Goal: Transaction & Acquisition: Purchase product/service

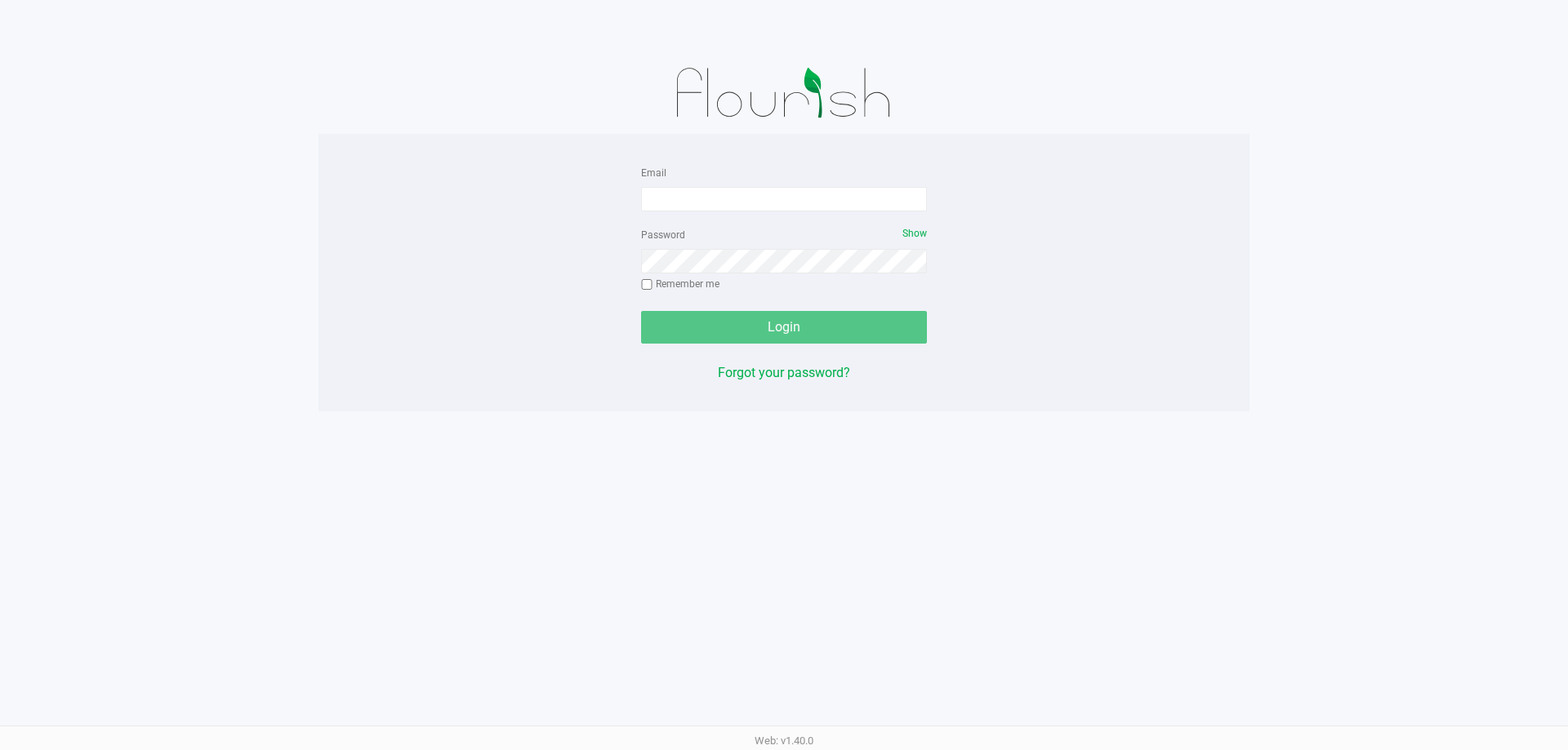
click at [680, 200] on input "Email" at bounding box center [784, 200] width 285 height 25
type input "[EMAIL_ADDRESS][DOMAIN_NAME]"
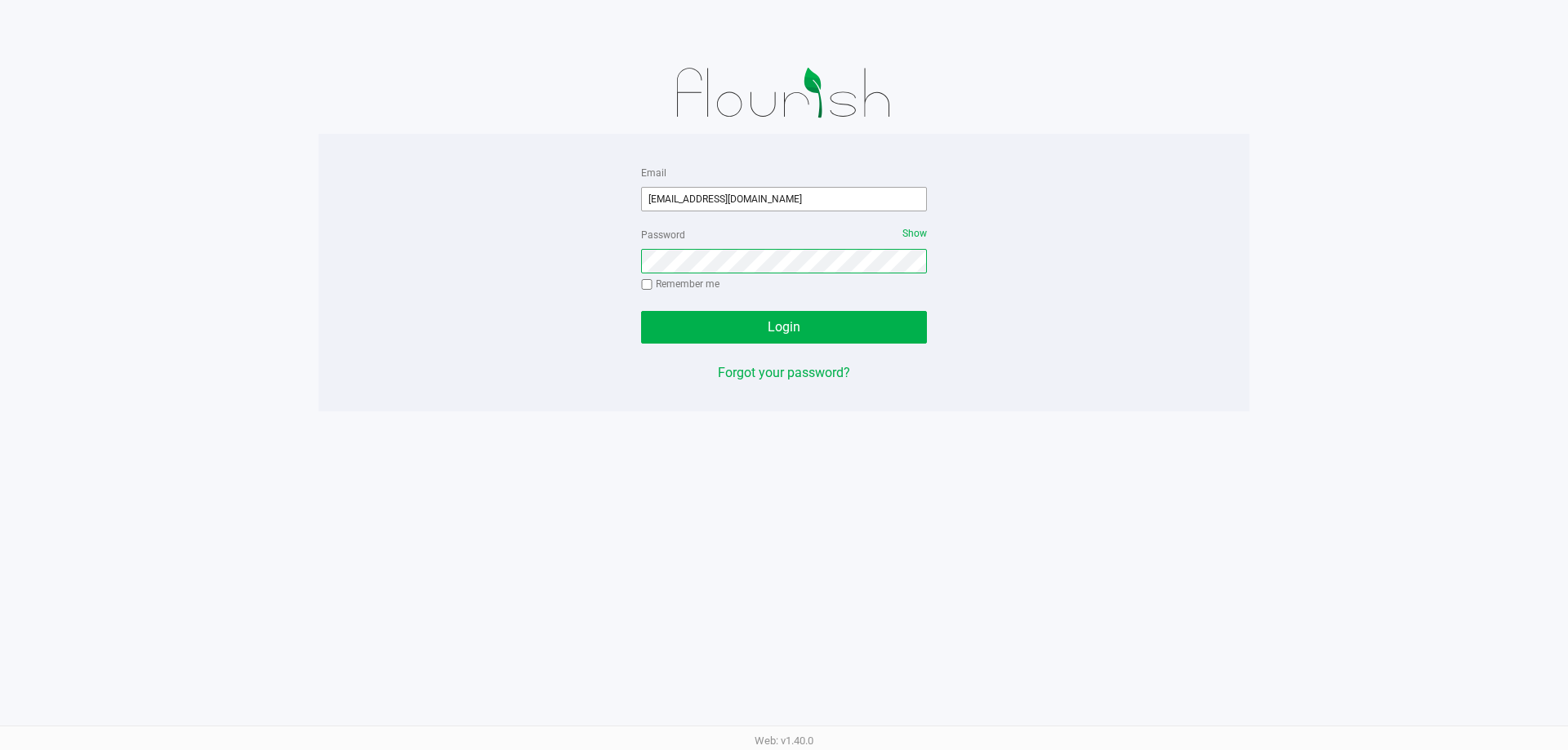
click at [641, 311] on button "Login" at bounding box center [784, 326] width 285 height 32
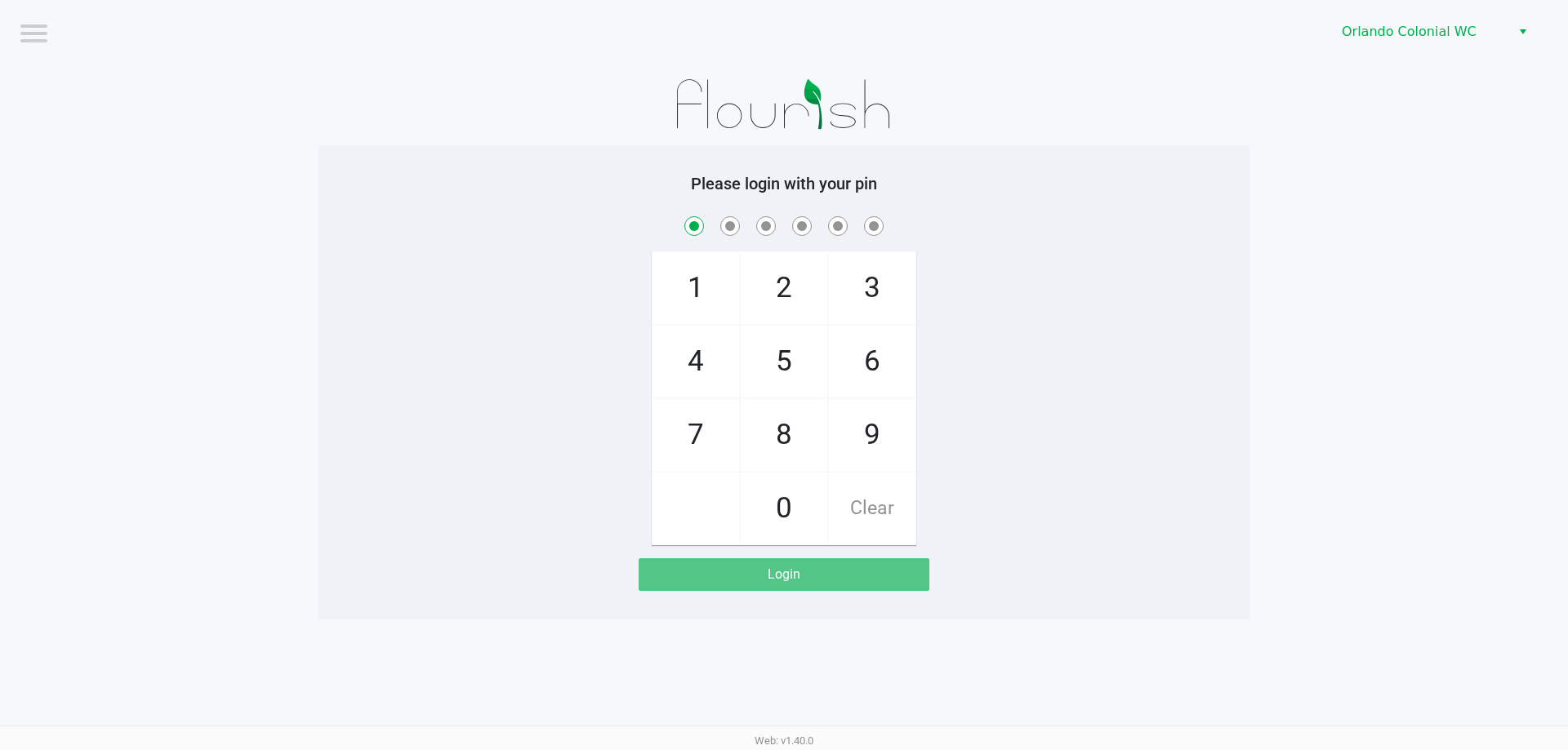
checkbox input "true"
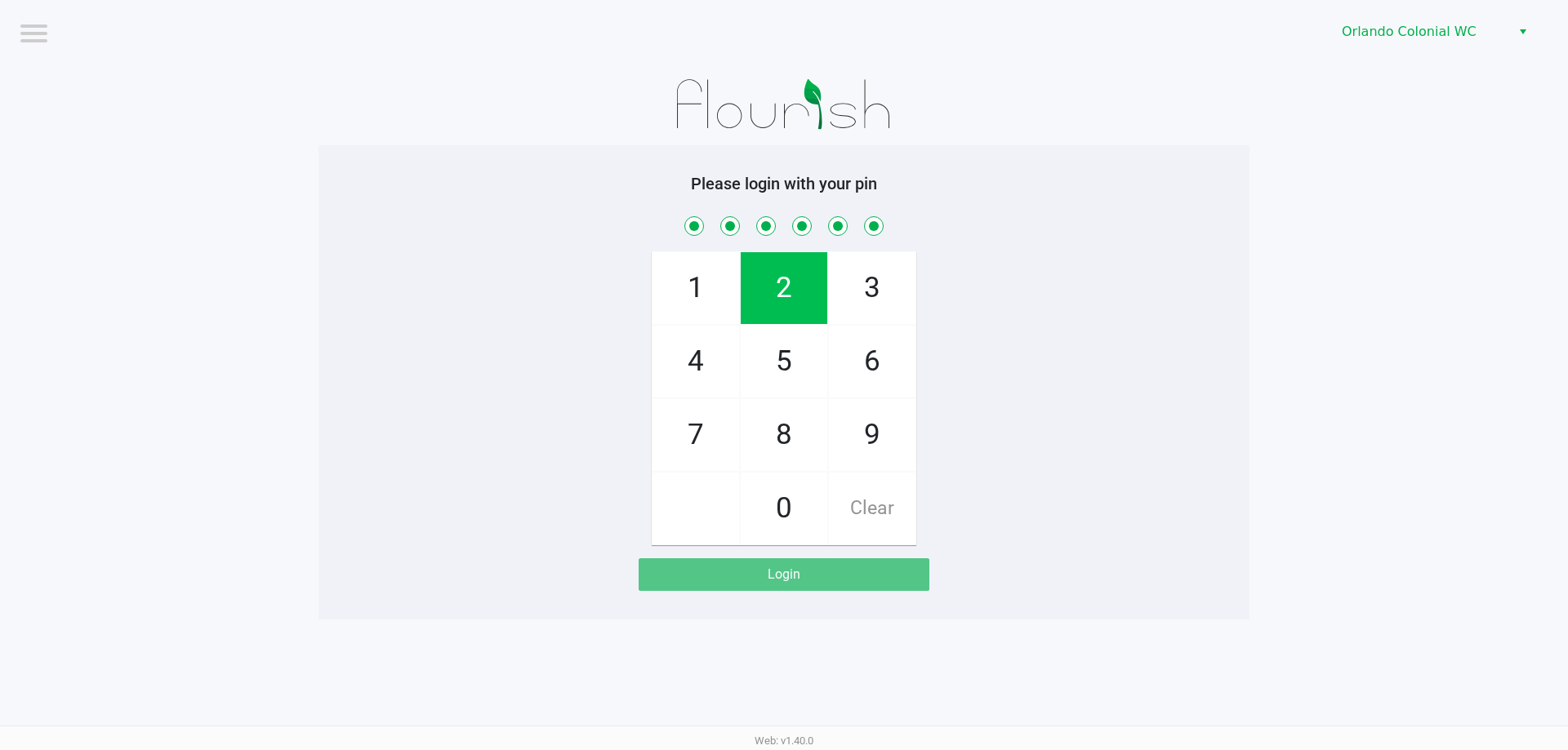
checkbox input "true"
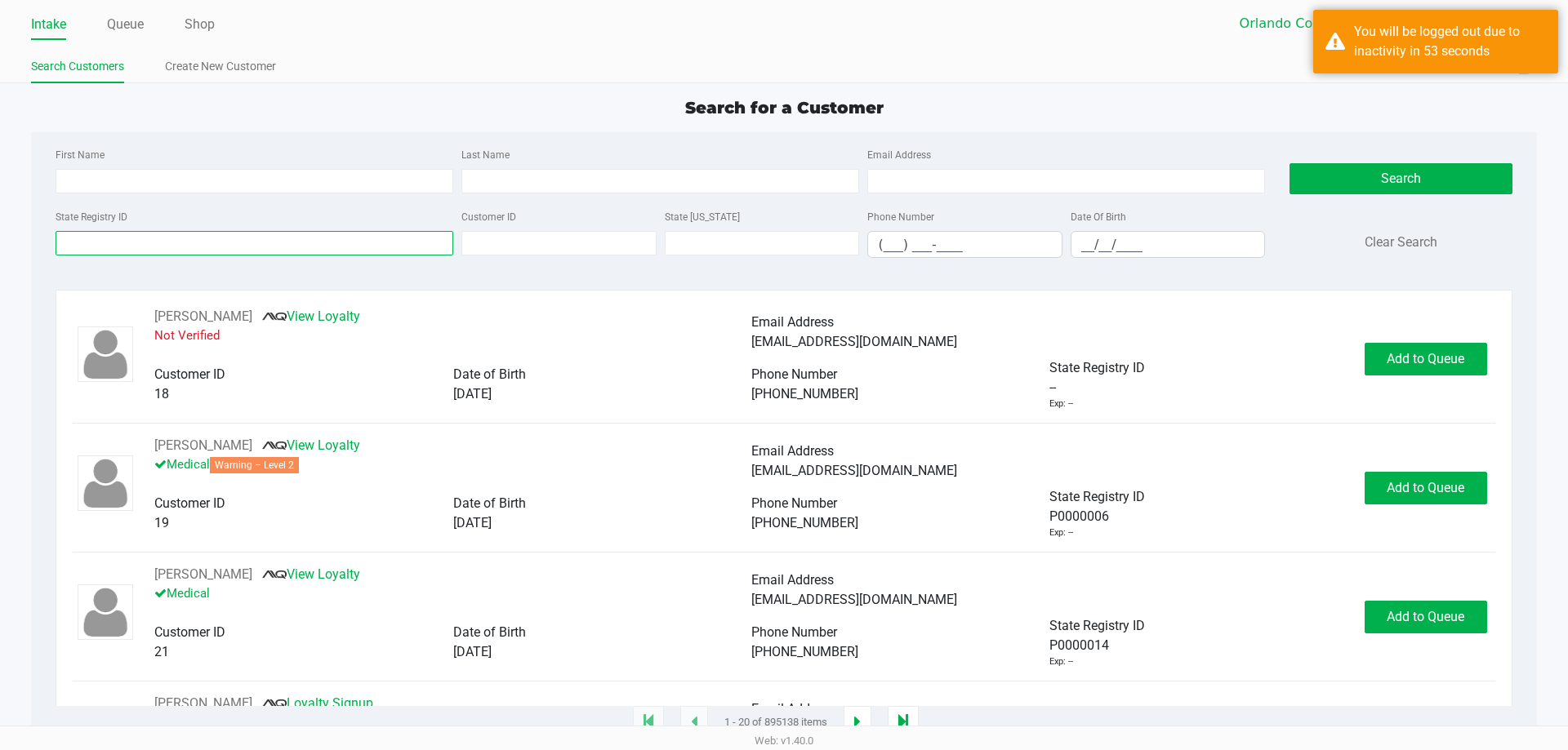
click at [136, 243] on input "State Registry ID" at bounding box center [254, 243] width 397 height 25
click at [227, 242] on input "State Registry ID" at bounding box center [254, 243] width 397 height 25
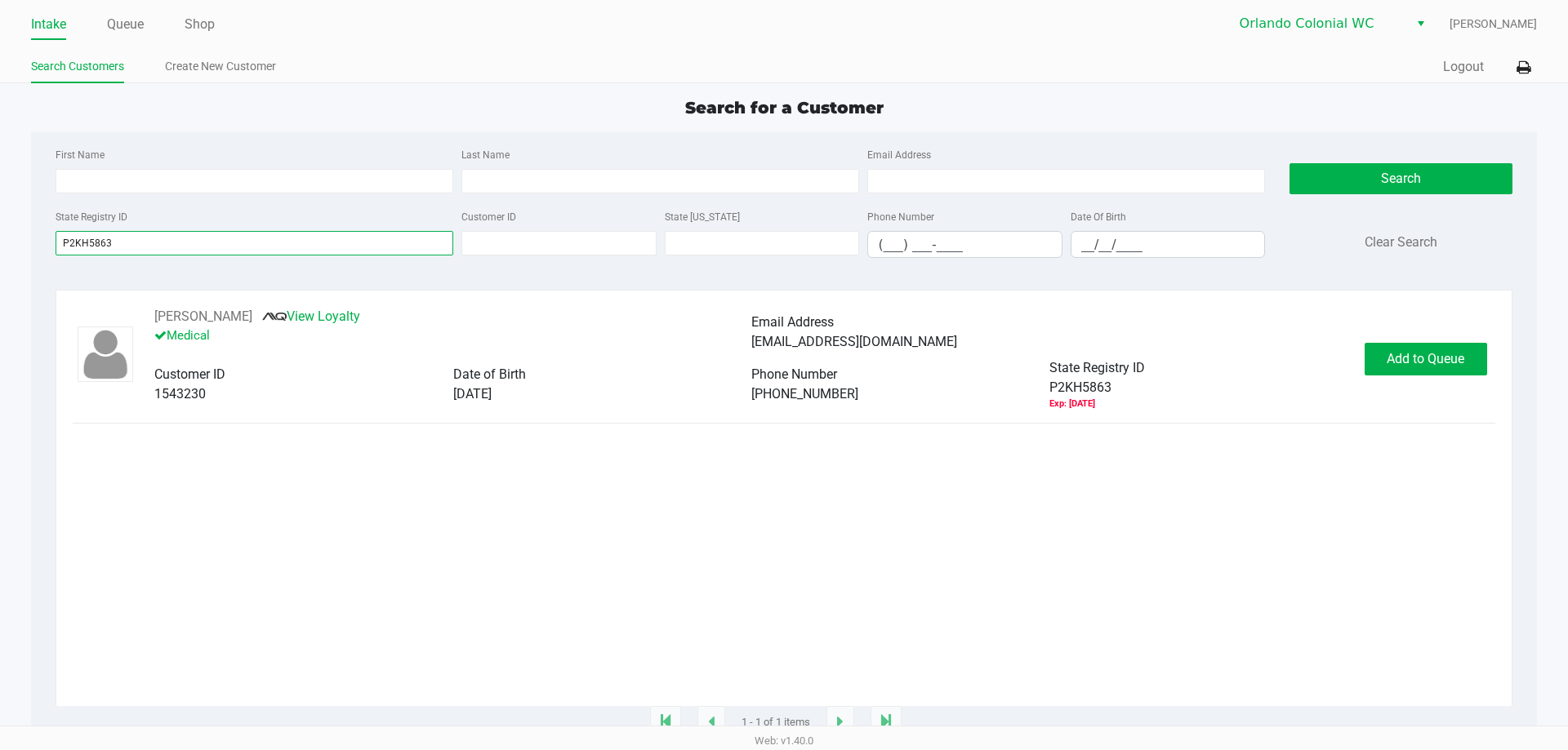
type input "P2KH5863"
click at [1452, 375] on button "Add to Queue" at bounding box center [1426, 359] width 123 height 32
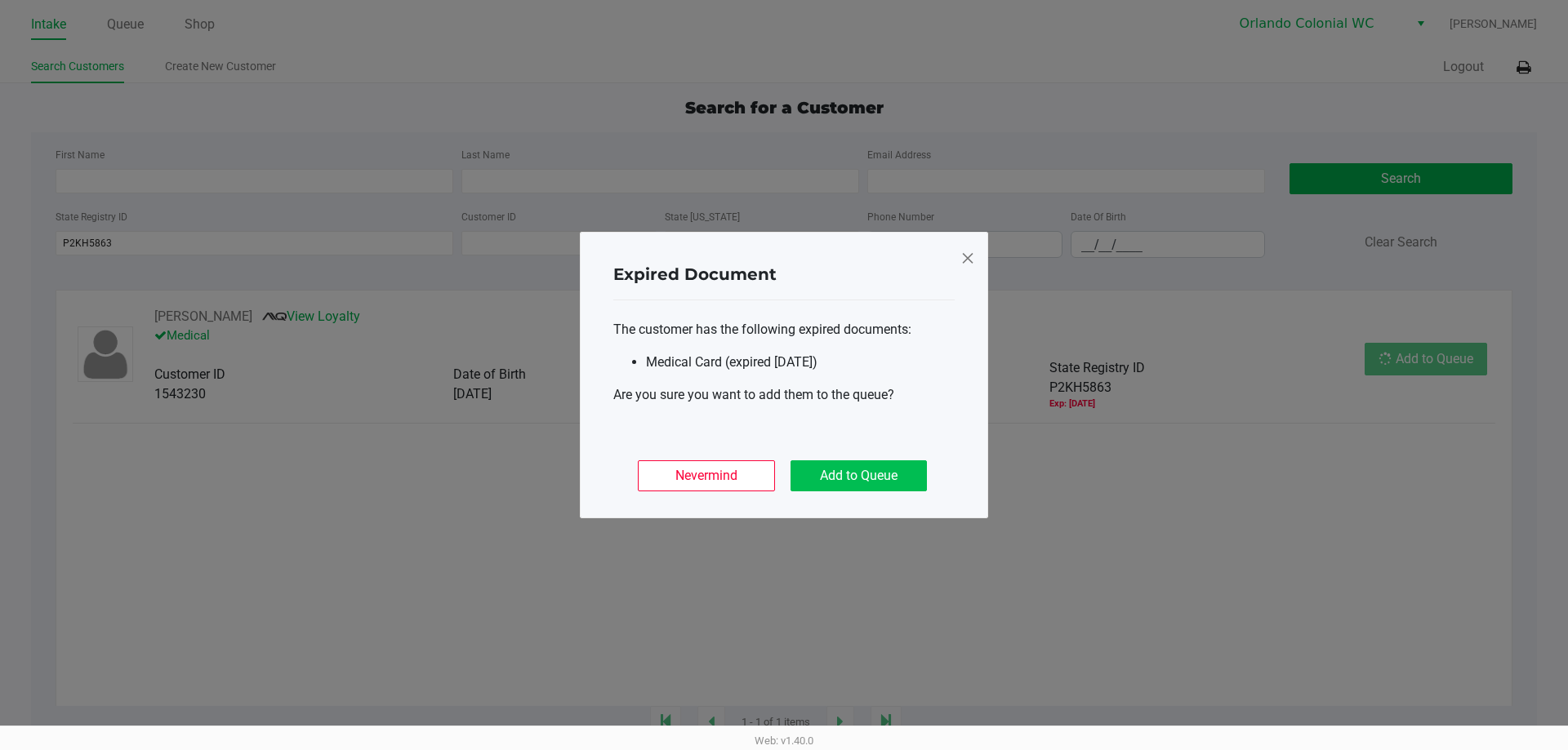
click at [893, 480] on button "Add to Queue" at bounding box center [859, 475] width 137 height 31
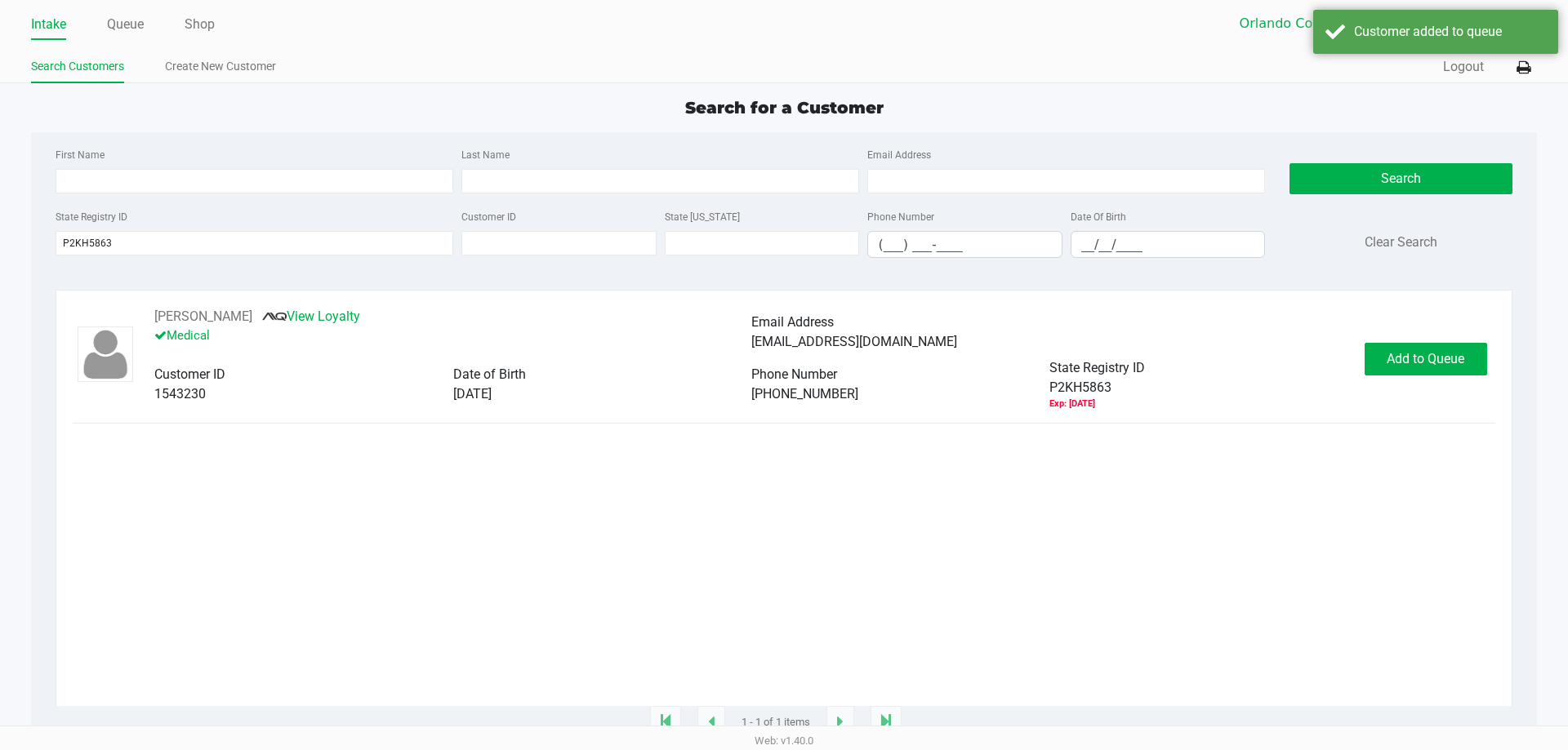
click at [1396, 368] on ngb-modal-window "Expired Document The customer has the following expired documents: Medical Card…" at bounding box center [784, 375] width 1568 height 750
click at [1408, 358] on span "In [GEOGRAPHIC_DATA]" at bounding box center [1446, 359] width 137 height 16
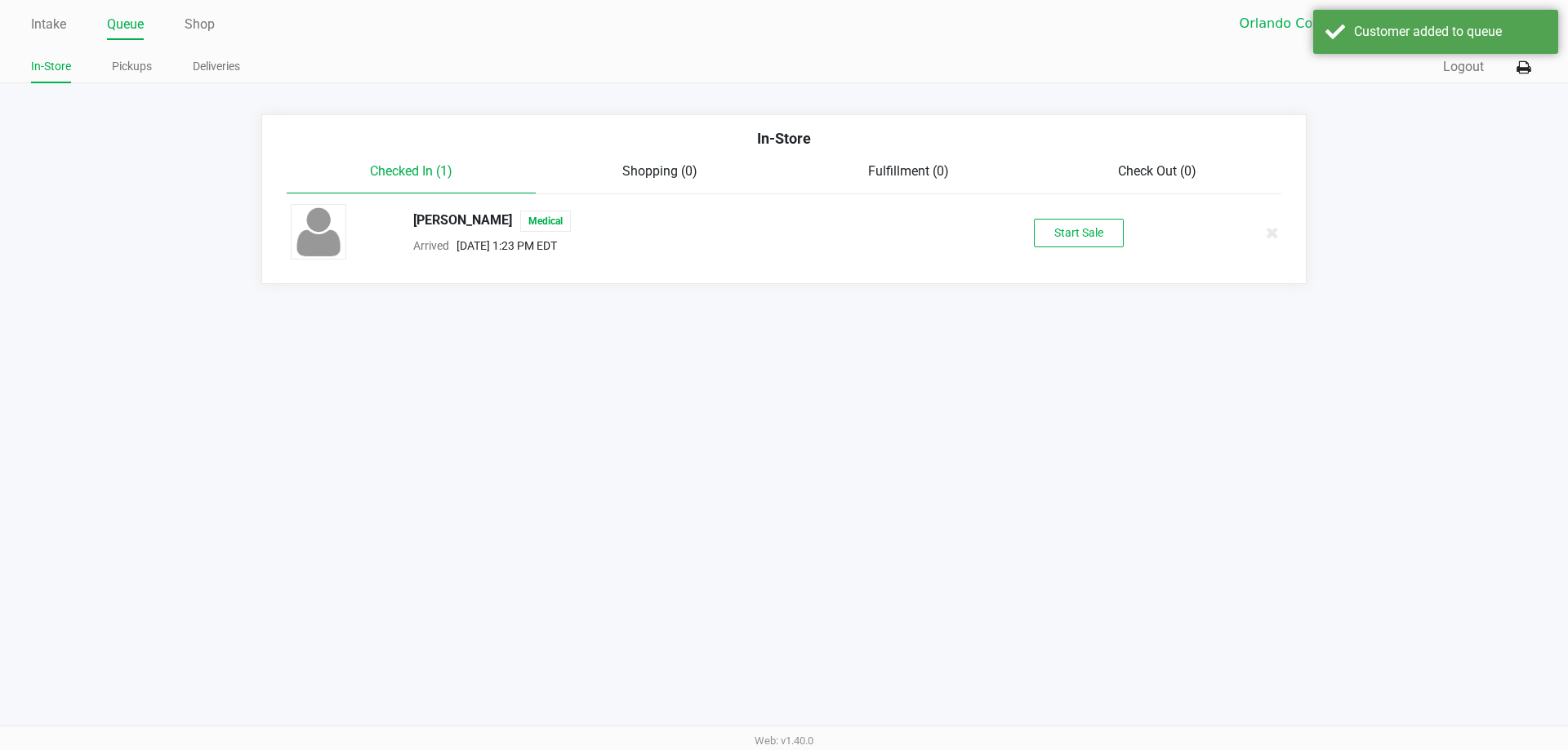
click at [1063, 241] on button "Start Sale" at bounding box center [1079, 233] width 90 height 29
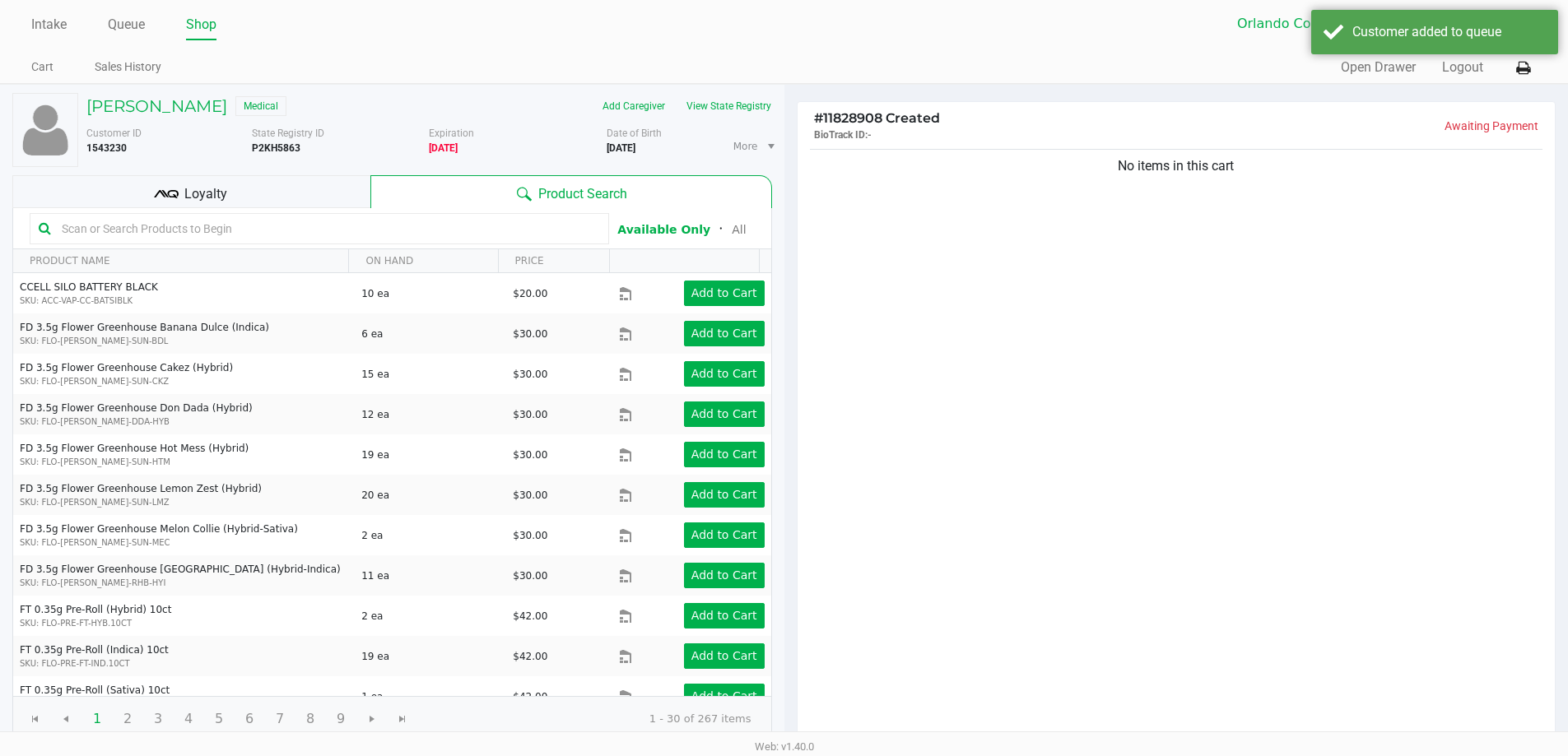
click at [959, 508] on div "No items in this cart" at bounding box center [1176, 444] width 758 height 597
click at [157, 110] on h5 "[PERSON_NAME]" at bounding box center [157, 106] width 141 height 19
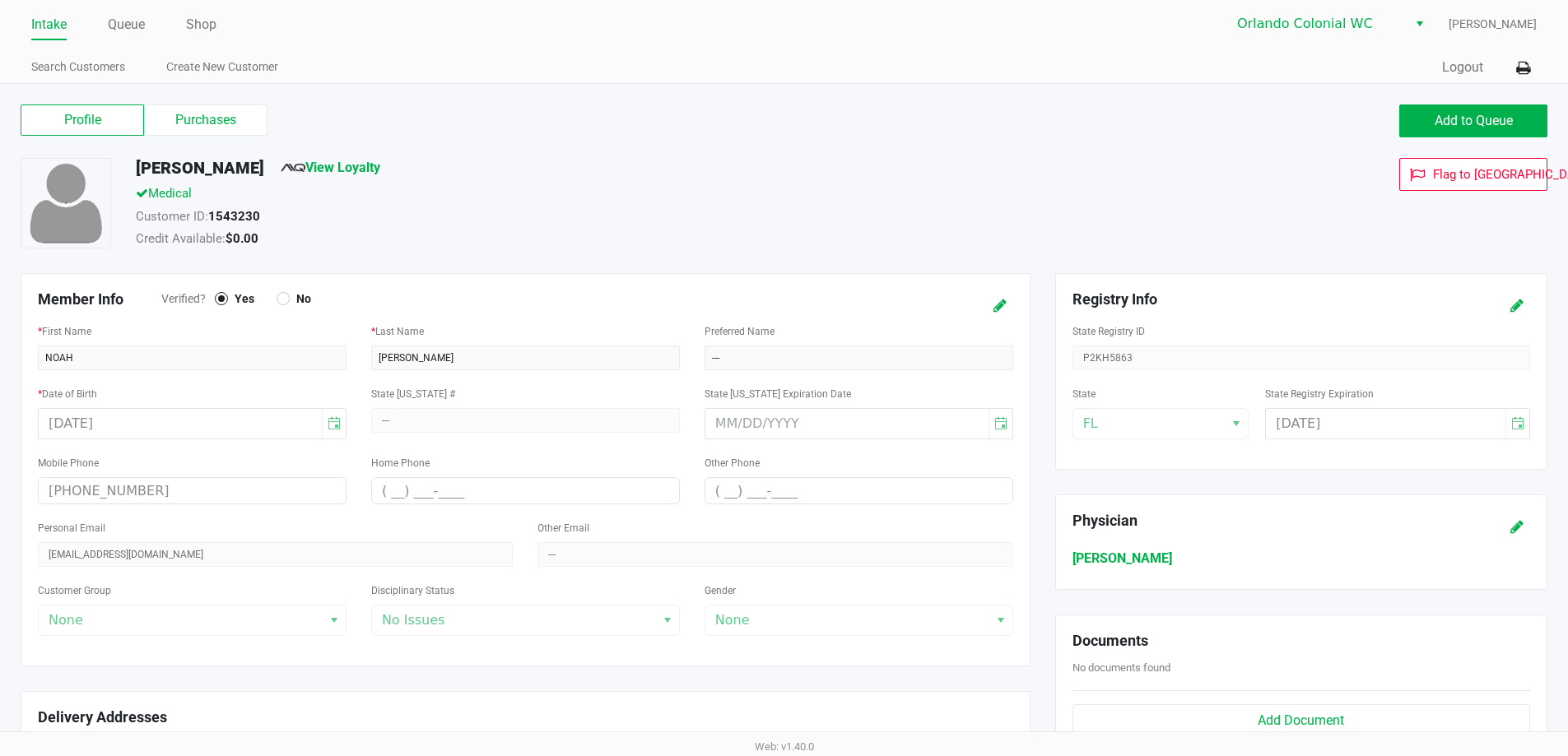
click at [1523, 290] on button at bounding box center [1517, 305] width 26 height 31
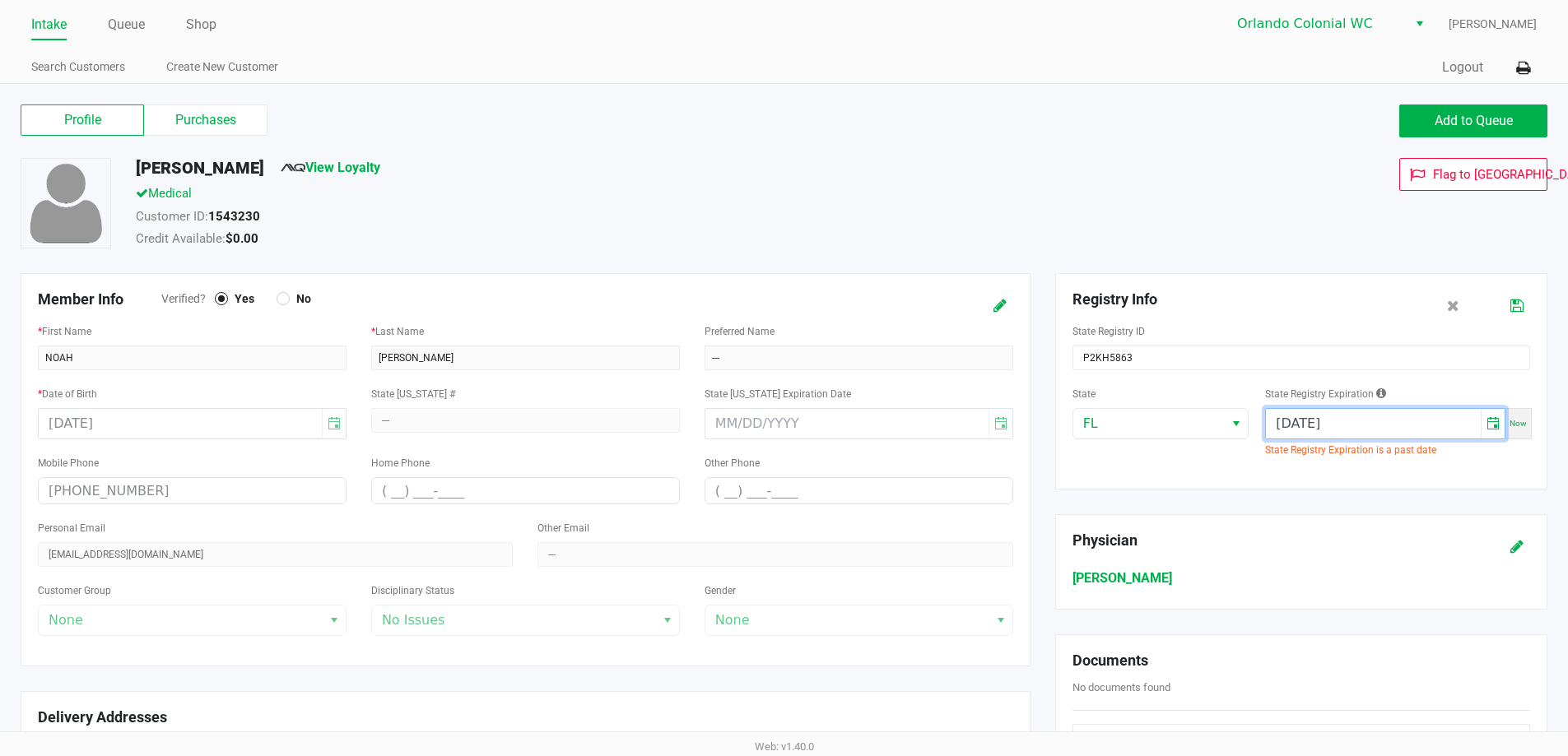
click at [1306, 430] on input "[DATE]" at bounding box center [1373, 424] width 214 height 30
type input "[DATE]"
click at [1513, 306] on icon at bounding box center [1517, 305] width 13 height 11
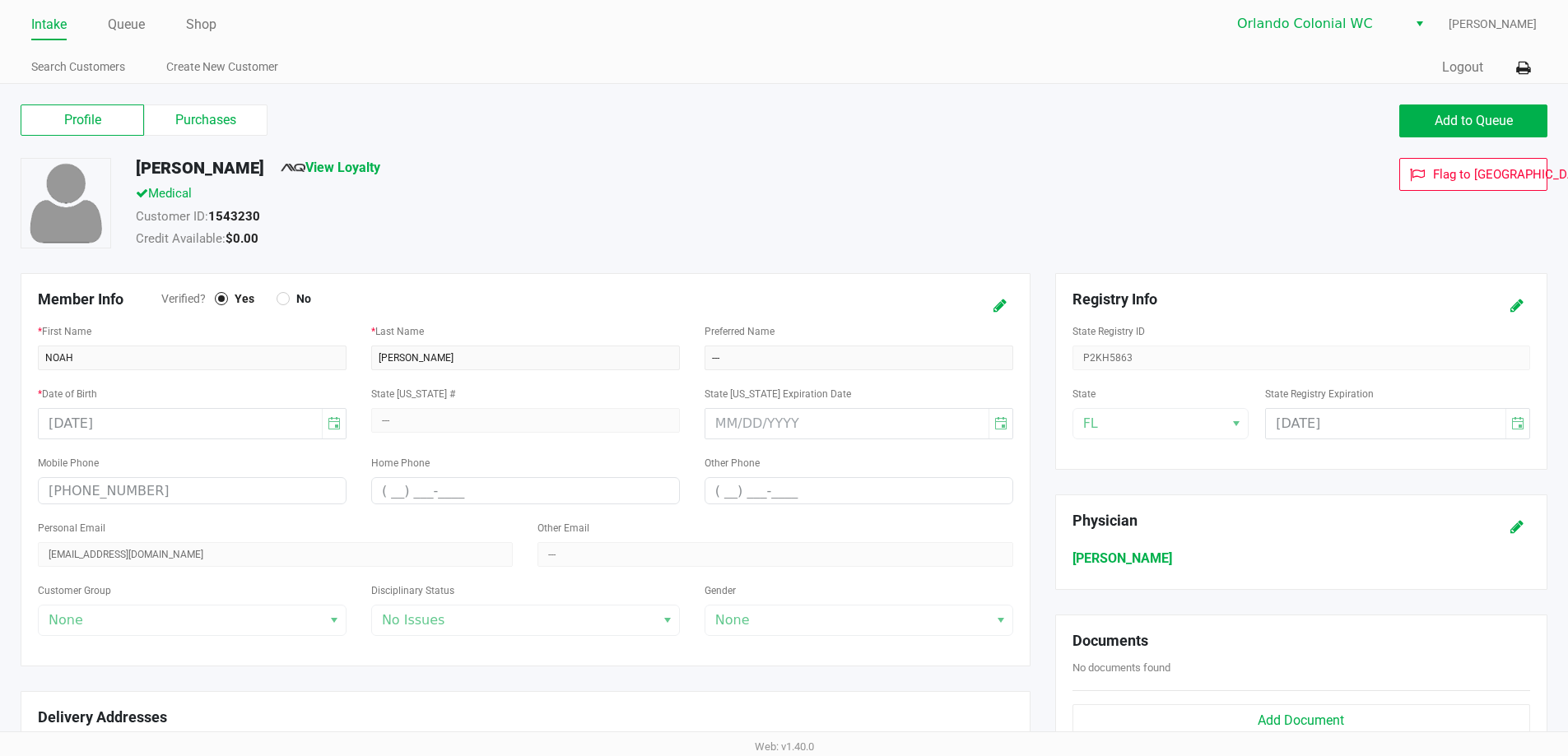
click at [237, 128] on label "Purchases" at bounding box center [206, 119] width 124 height 31
click at [0, 0] on 1 "Purchases" at bounding box center [0, 0] width 0 height 0
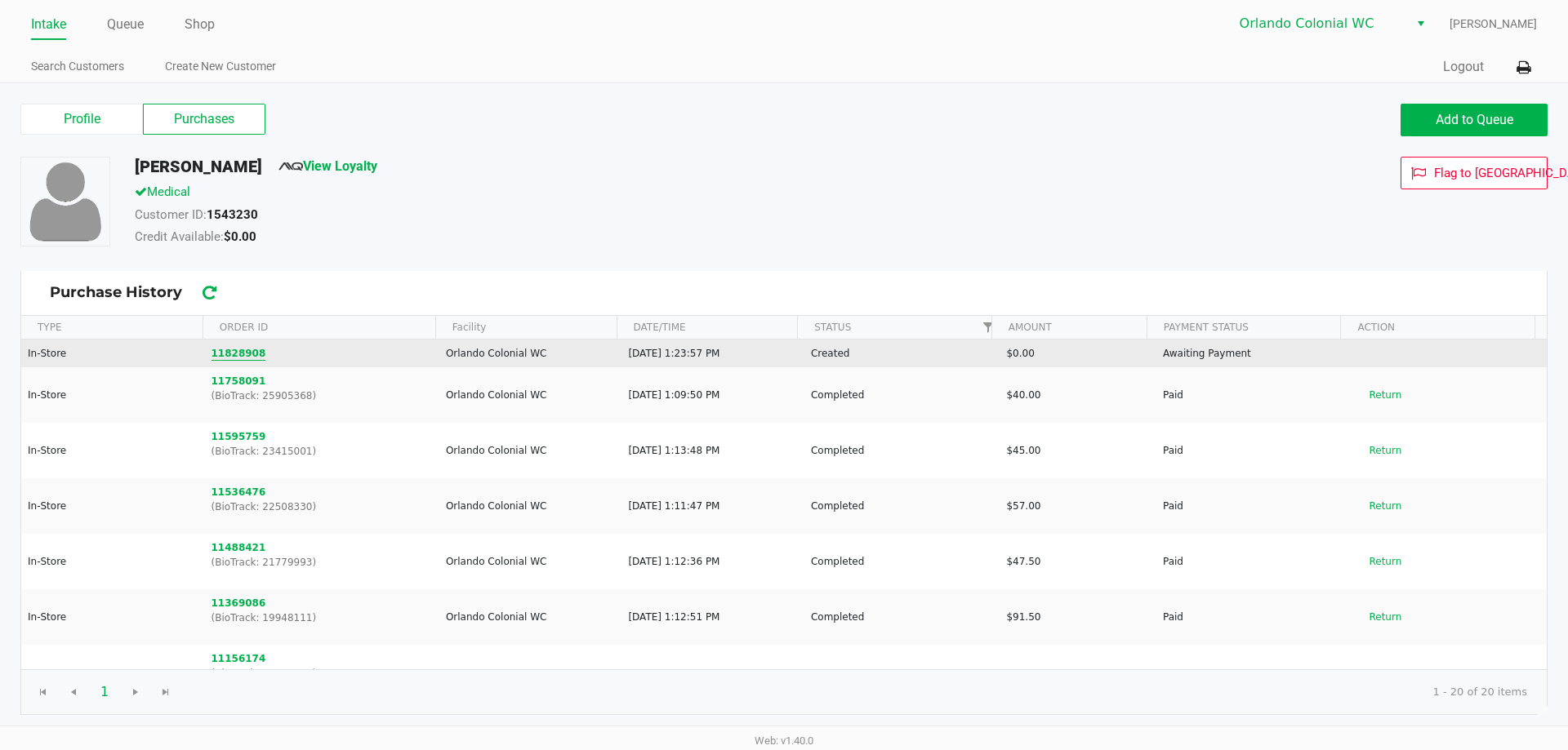
click at [239, 353] on button "11828908" at bounding box center [239, 354] width 54 height 15
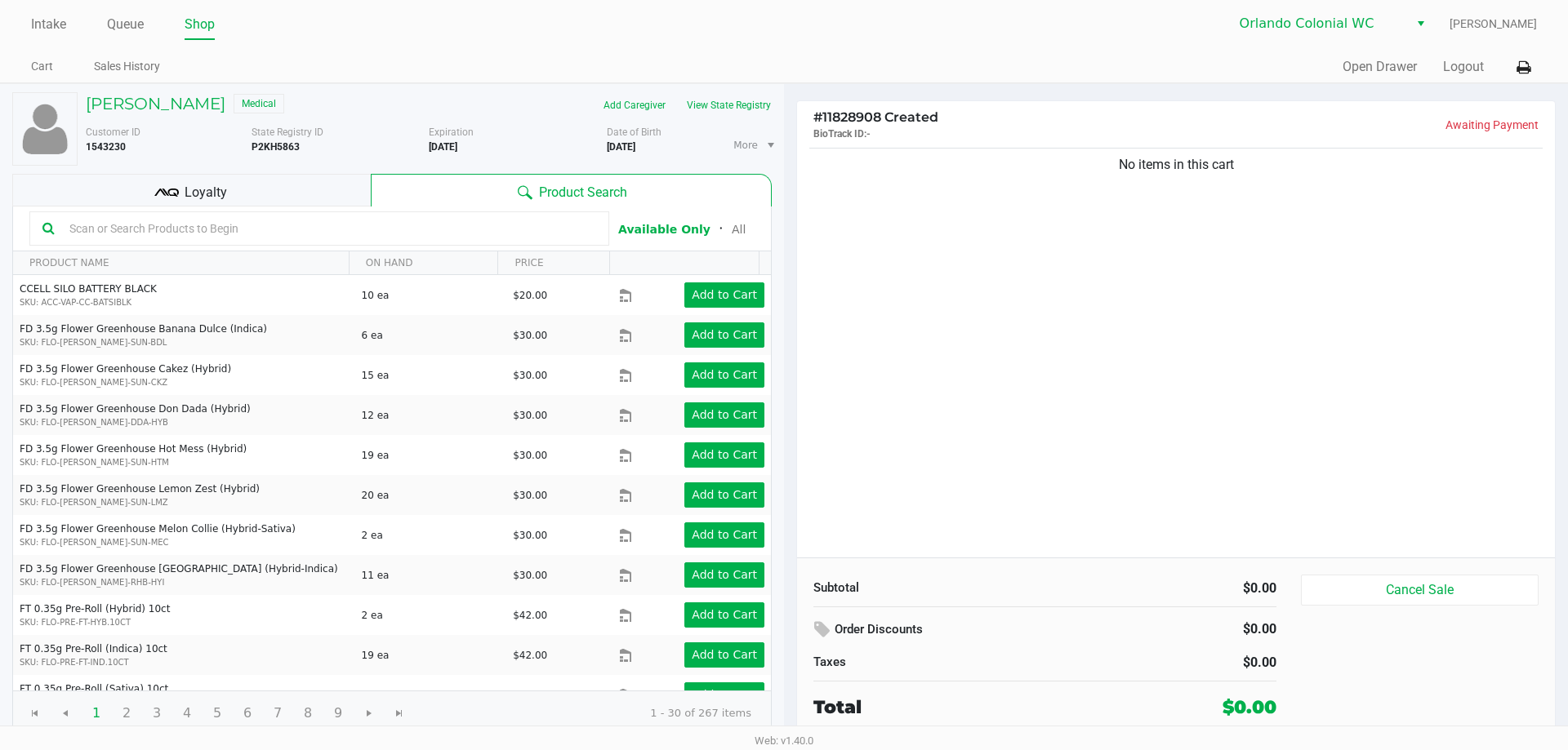
click at [1115, 342] on div "No items in this cart" at bounding box center [1176, 351] width 758 height 413
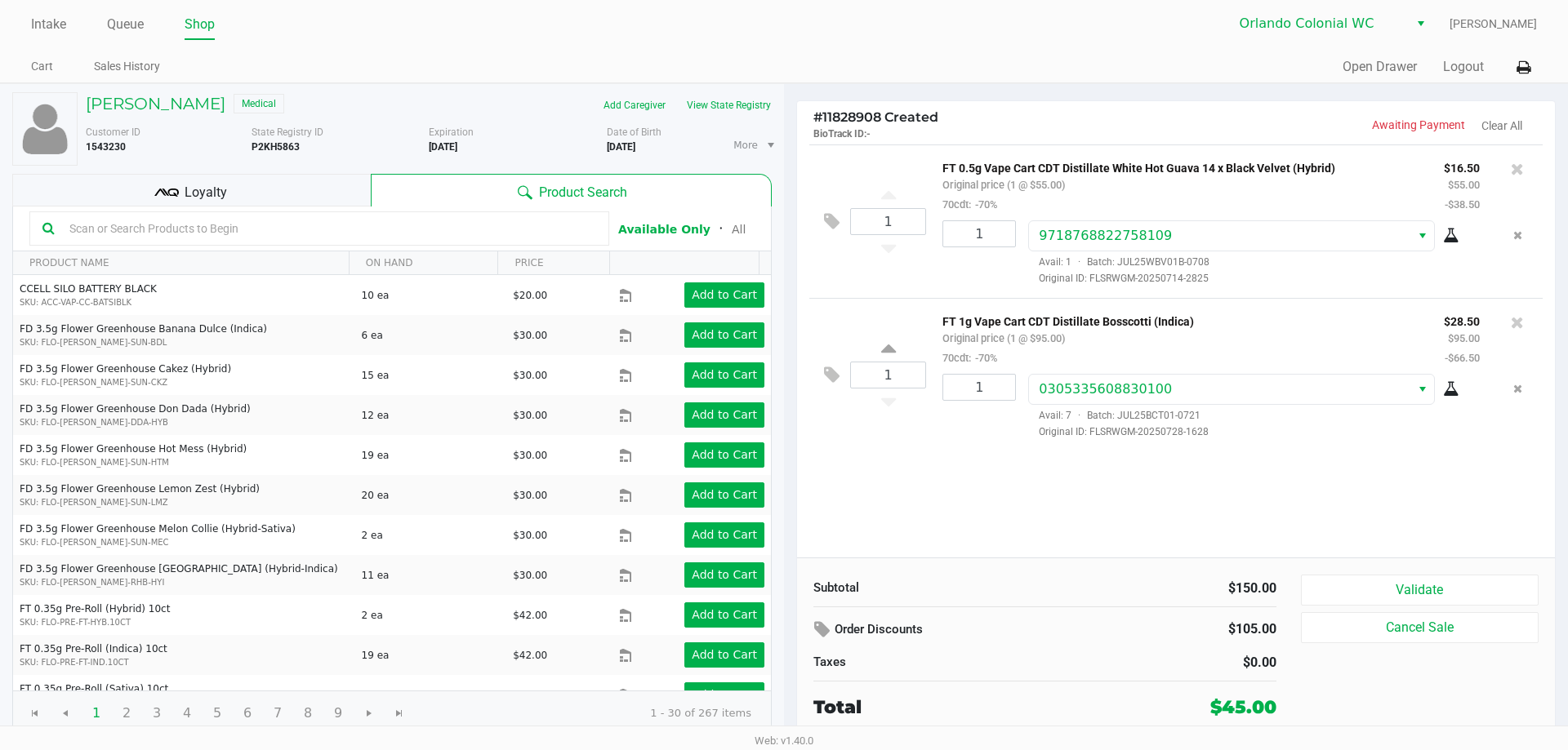
click at [1458, 577] on button "Validate" at bounding box center [1419, 590] width 237 height 31
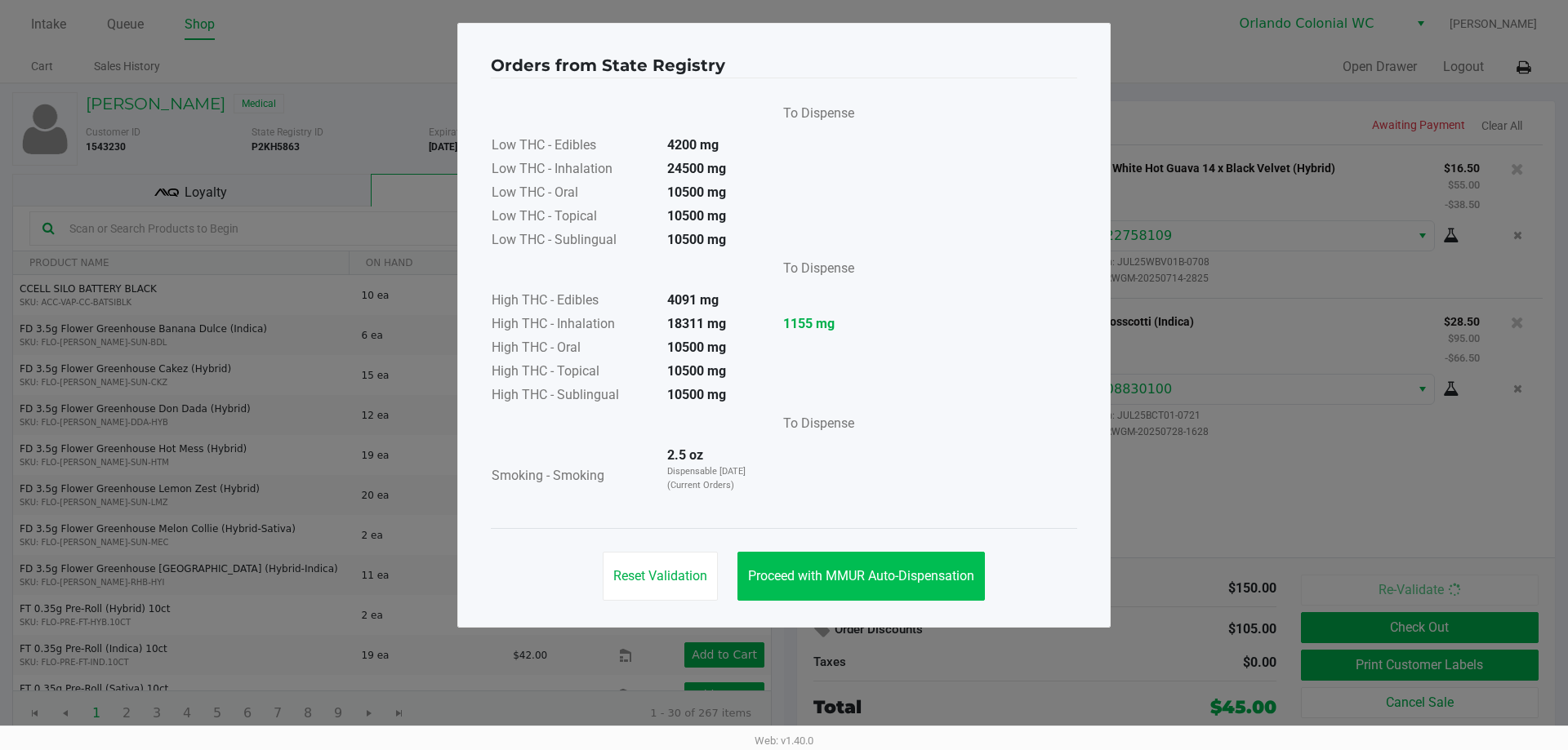
click at [893, 578] on span "Proceed with MMUR Auto-Dispensation" at bounding box center [861, 576] width 226 height 16
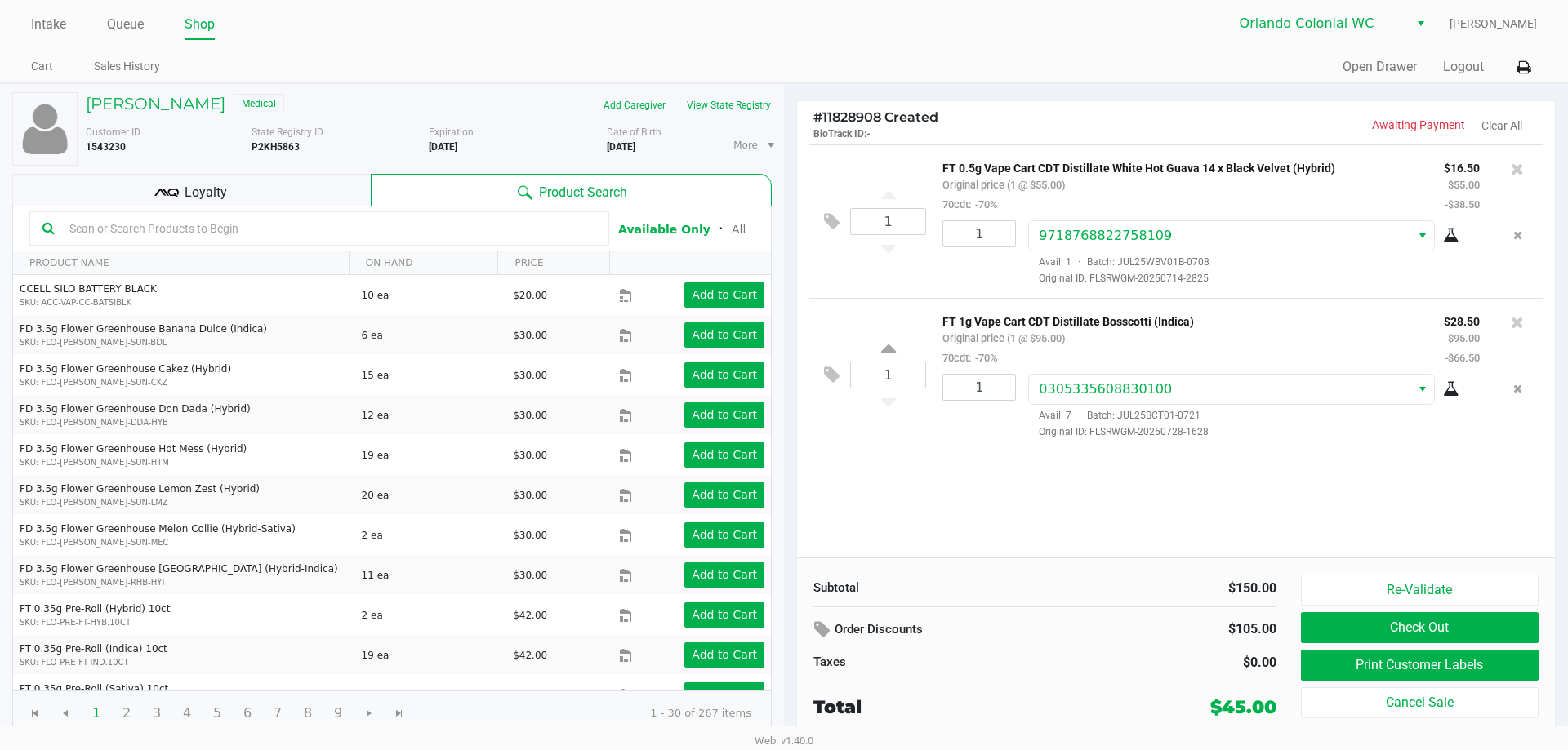
click at [1448, 664] on button "Print Customer Labels" at bounding box center [1419, 664] width 237 height 31
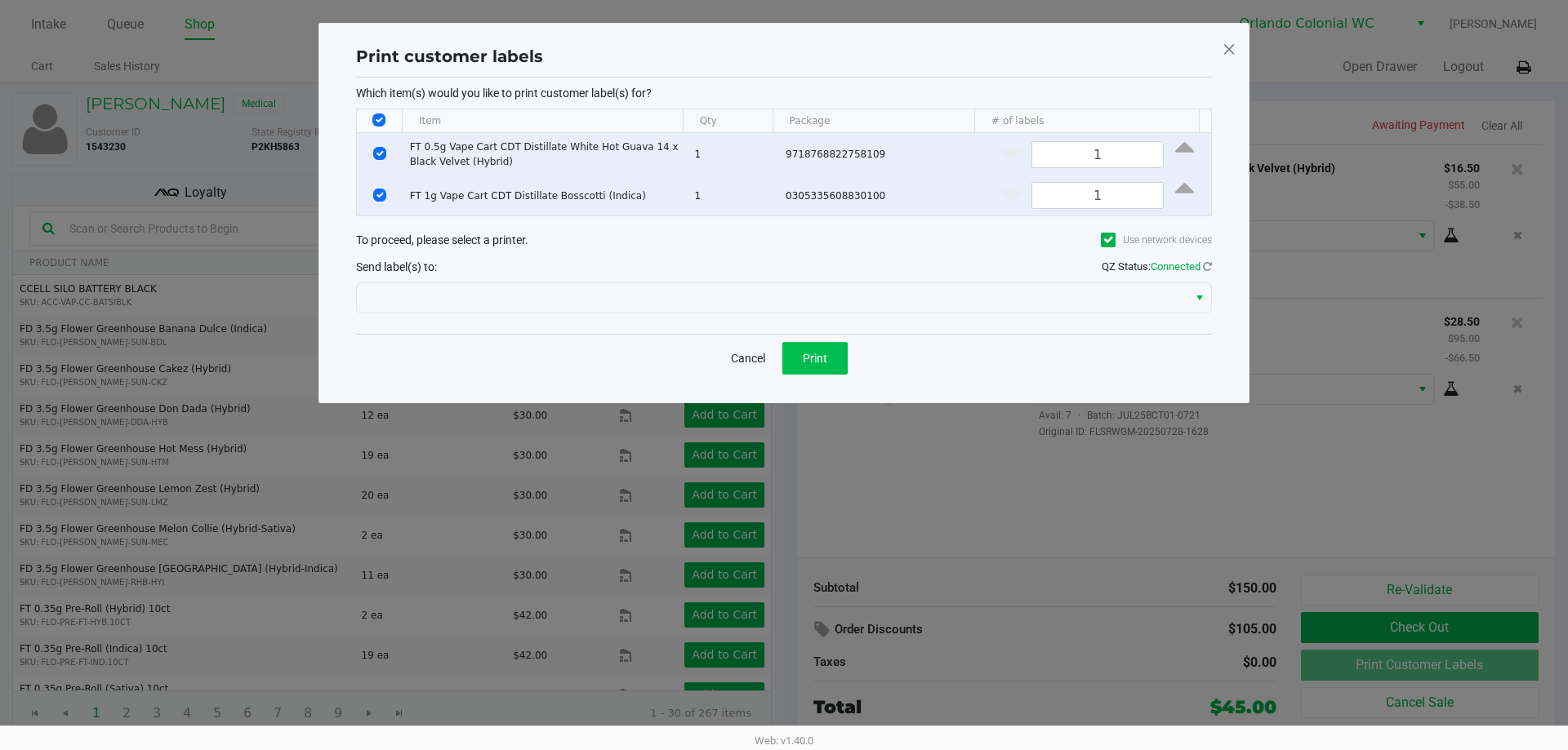
click at [820, 355] on span "Print" at bounding box center [815, 358] width 25 height 13
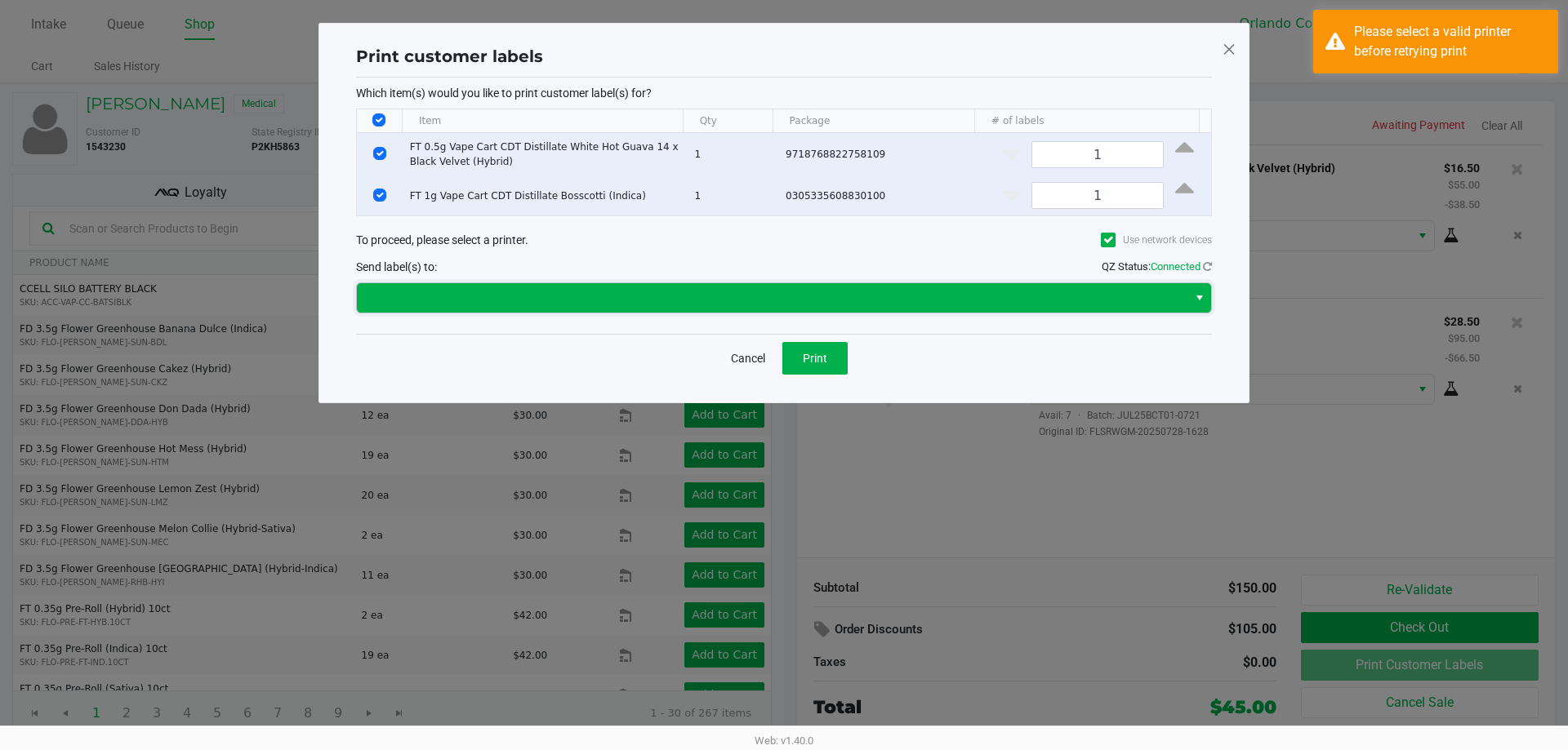
click at [627, 285] on span at bounding box center [772, 298] width 831 height 30
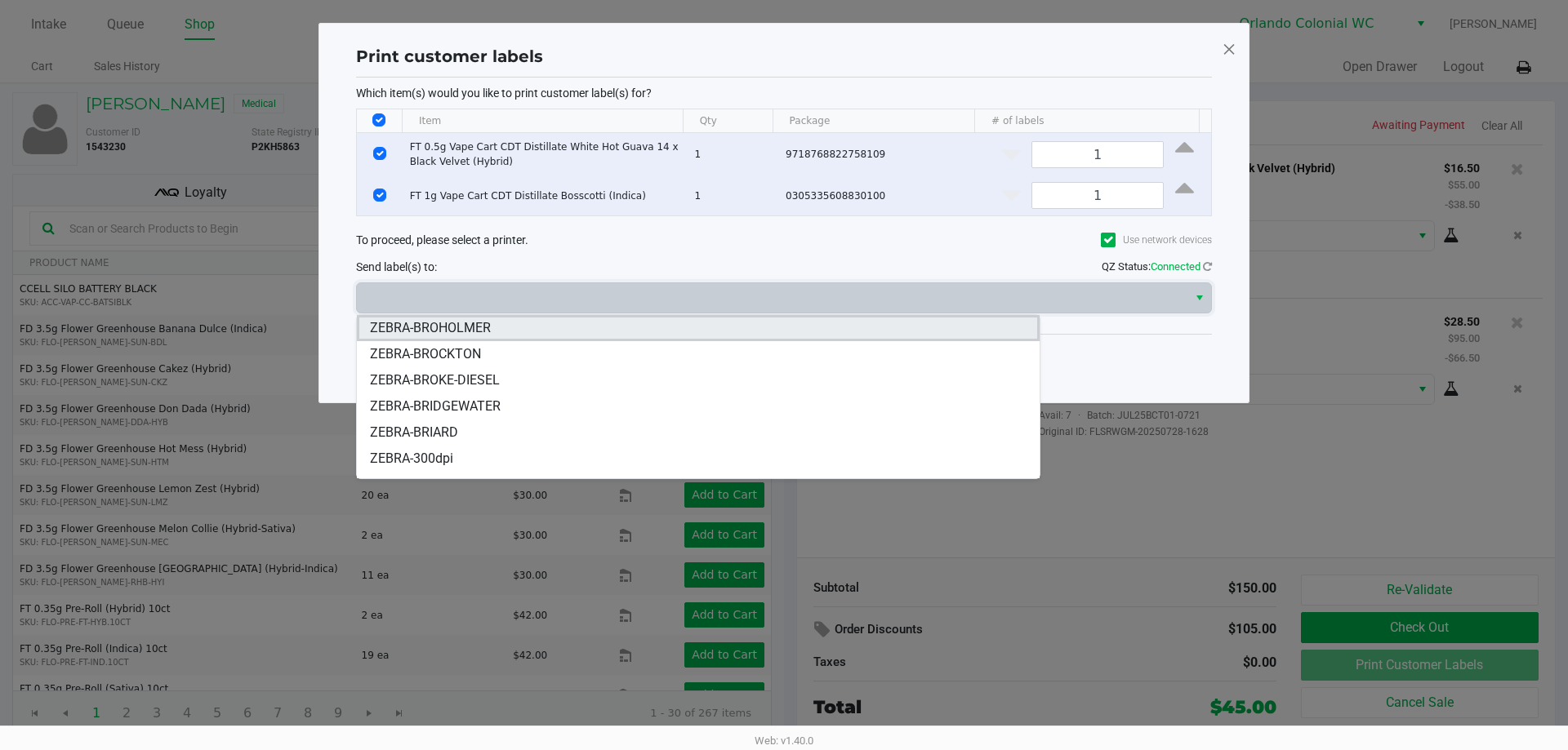
click at [531, 330] on li "ZEBRA-BROHOLMER" at bounding box center [699, 328] width 683 height 26
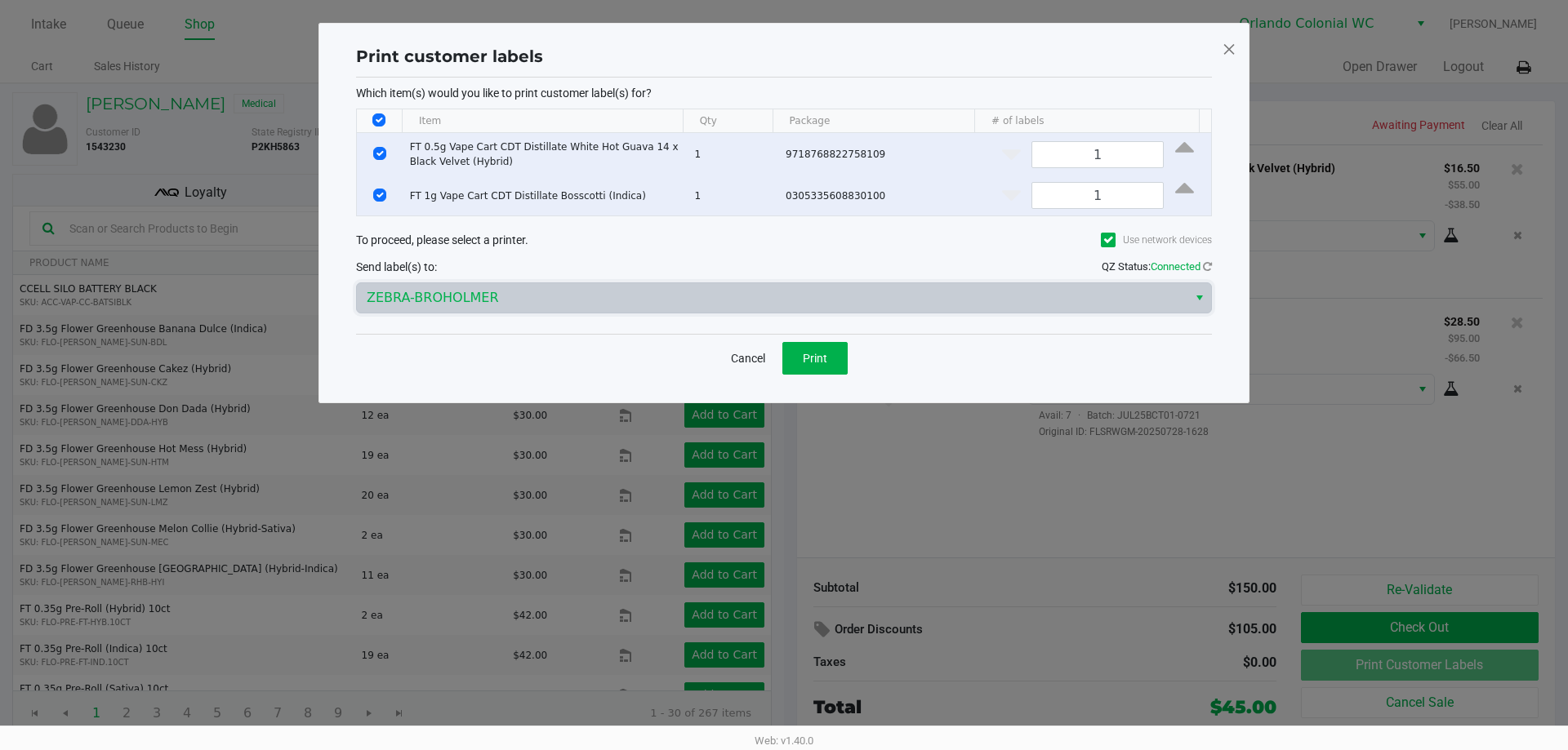
click at [830, 363] on button "Print" at bounding box center [815, 358] width 66 height 32
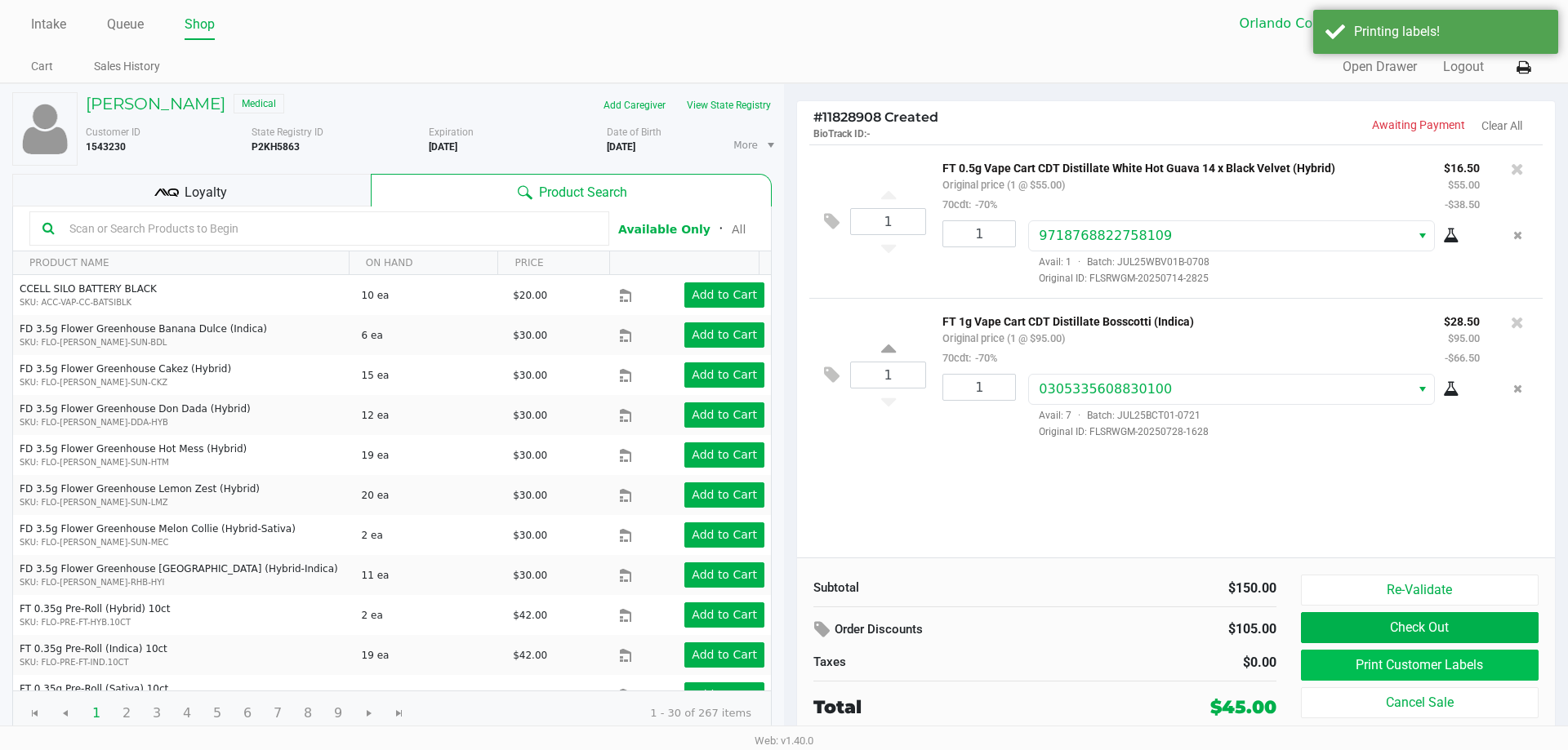
click at [1443, 669] on button "Print Customer Labels" at bounding box center [1419, 664] width 237 height 31
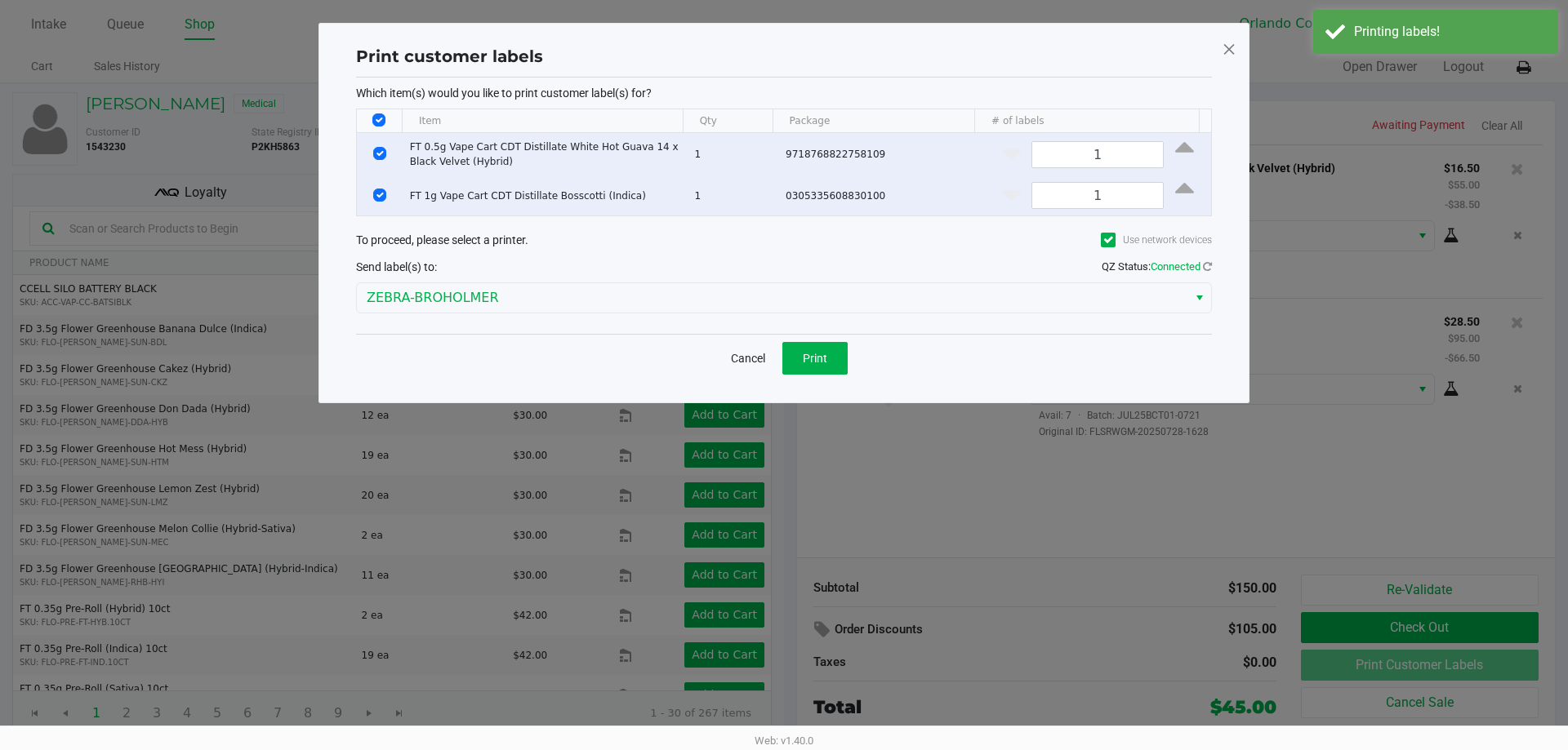
click at [749, 357] on button "Cancel" at bounding box center [748, 358] width 55 height 32
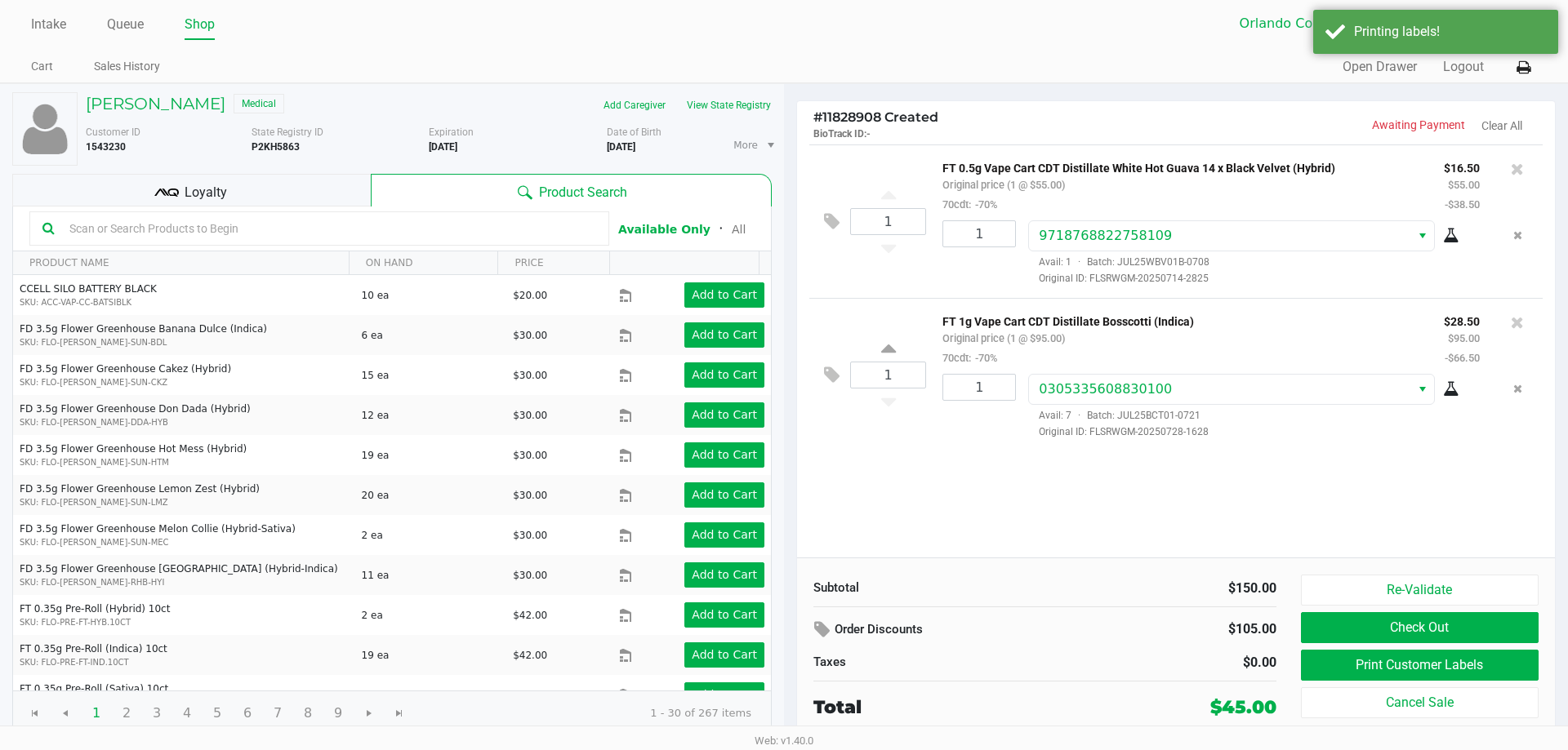
click at [299, 178] on div "Loyalty" at bounding box center [191, 190] width 358 height 32
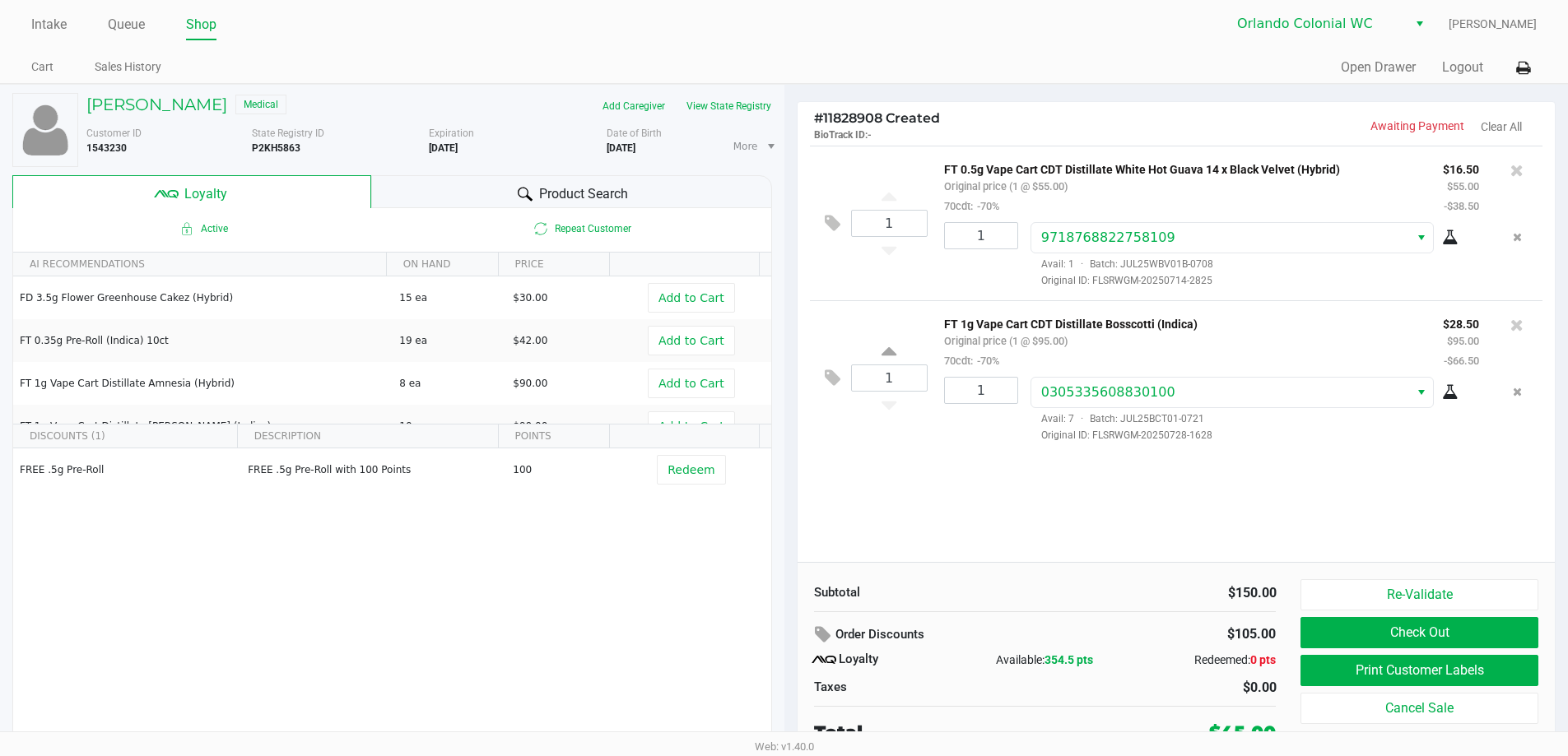
click at [1426, 641] on button "Check Out" at bounding box center [1419, 632] width 237 height 31
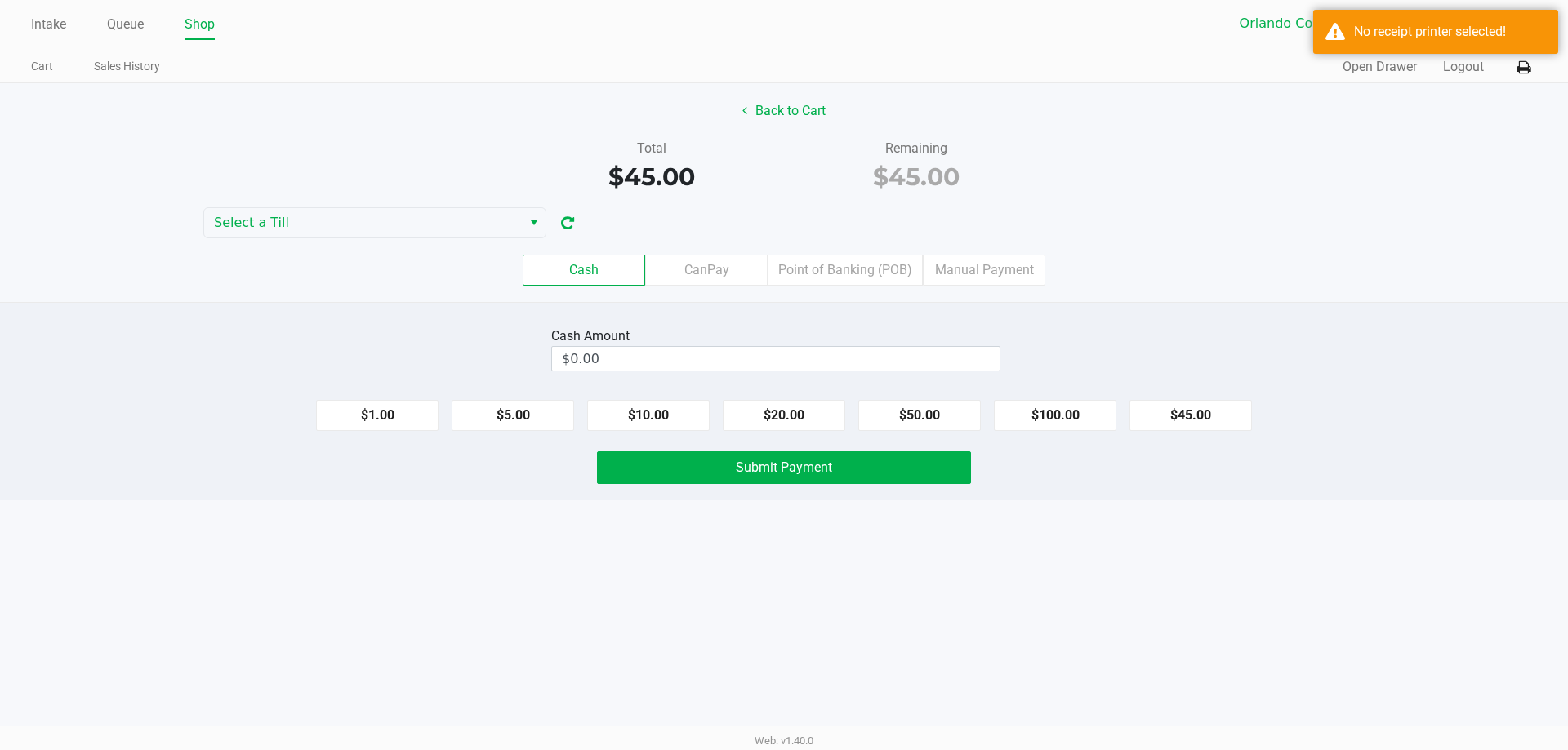
click at [833, 269] on label "Point of Banking (POB)" at bounding box center [845, 270] width 155 height 31
click at [0, 0] on 7 "Point of Banking (POB)" at bounding box center [0, 0] width 0 height 0
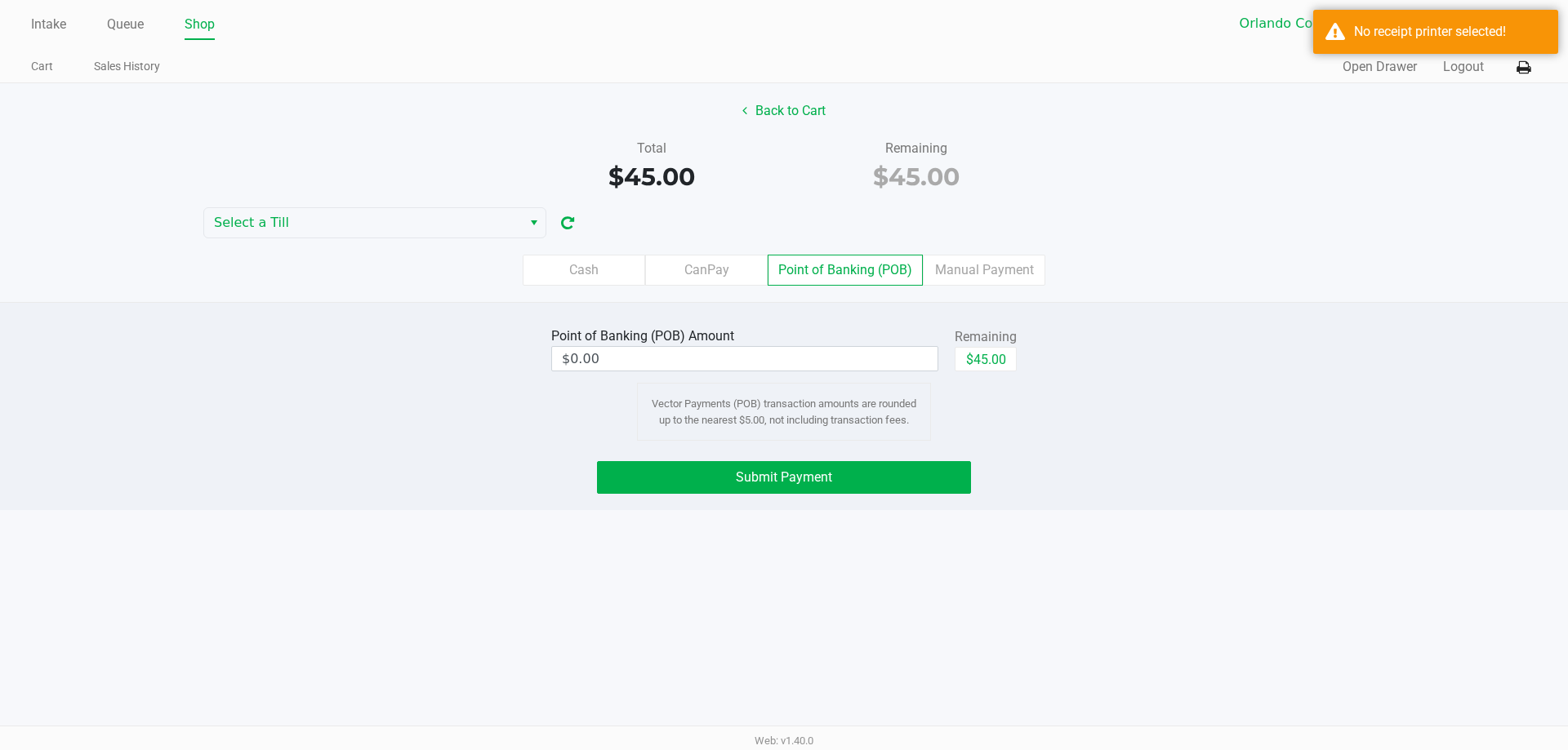
click at [975, 363] on button "$45.00" at bounding box center [985, 359] width 62 height 25
type input "$45.00"
click at [888, 473] on button "Submit Payment" at bounding box center [784, 477] width 374 height 32
click at [1521, 73] on icon at bounding box center [1523, 67] width 14 height 11
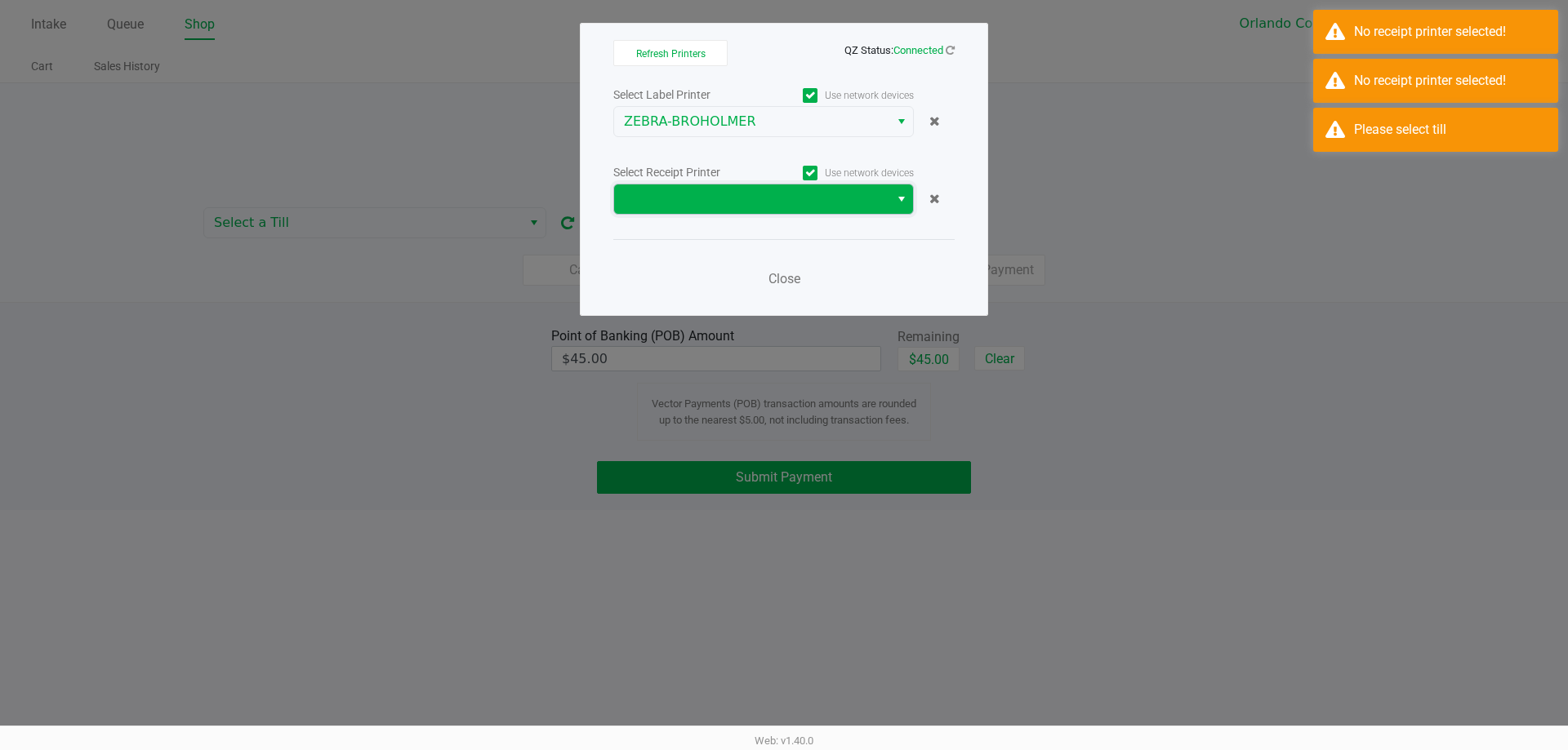
click at [726, 210] on span at bounding box center [751, 200] width 275 height 30
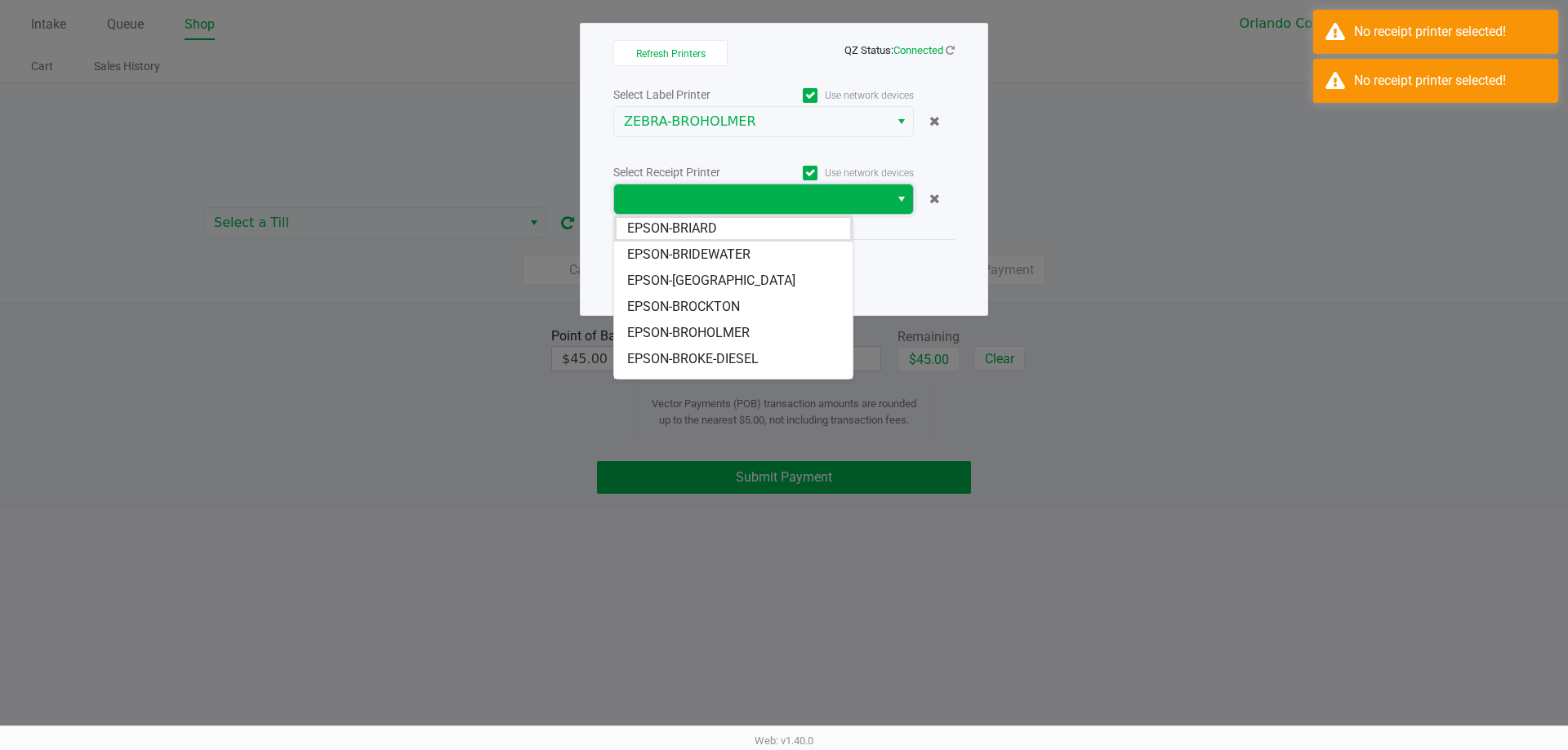
click at [736, 331] on span "EPSON-BROHOLMER" at bounding box center [688, 333] width 123 height 19
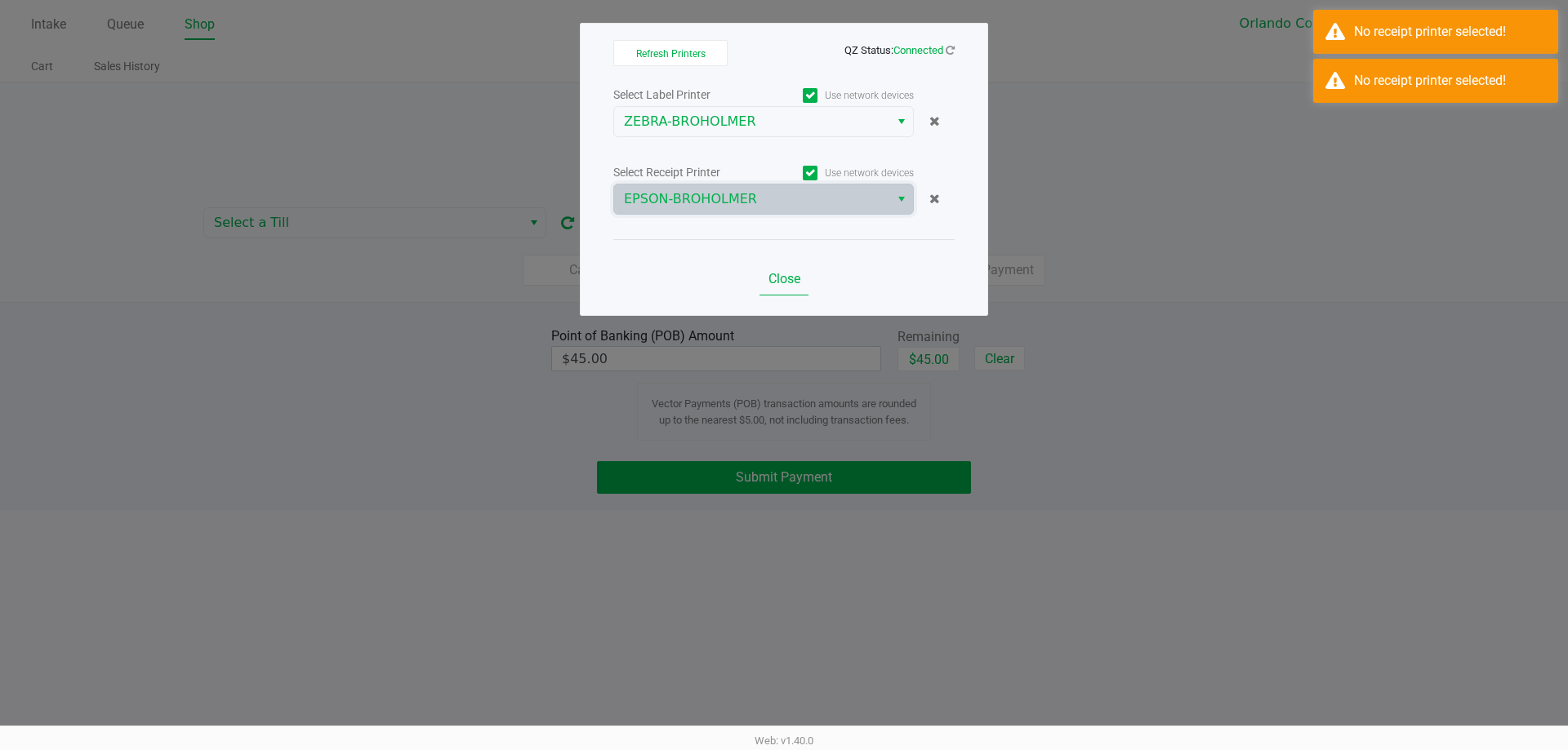
click at [783, 279] on span "Close" at bounding box center [784, 279] width 32 height 16
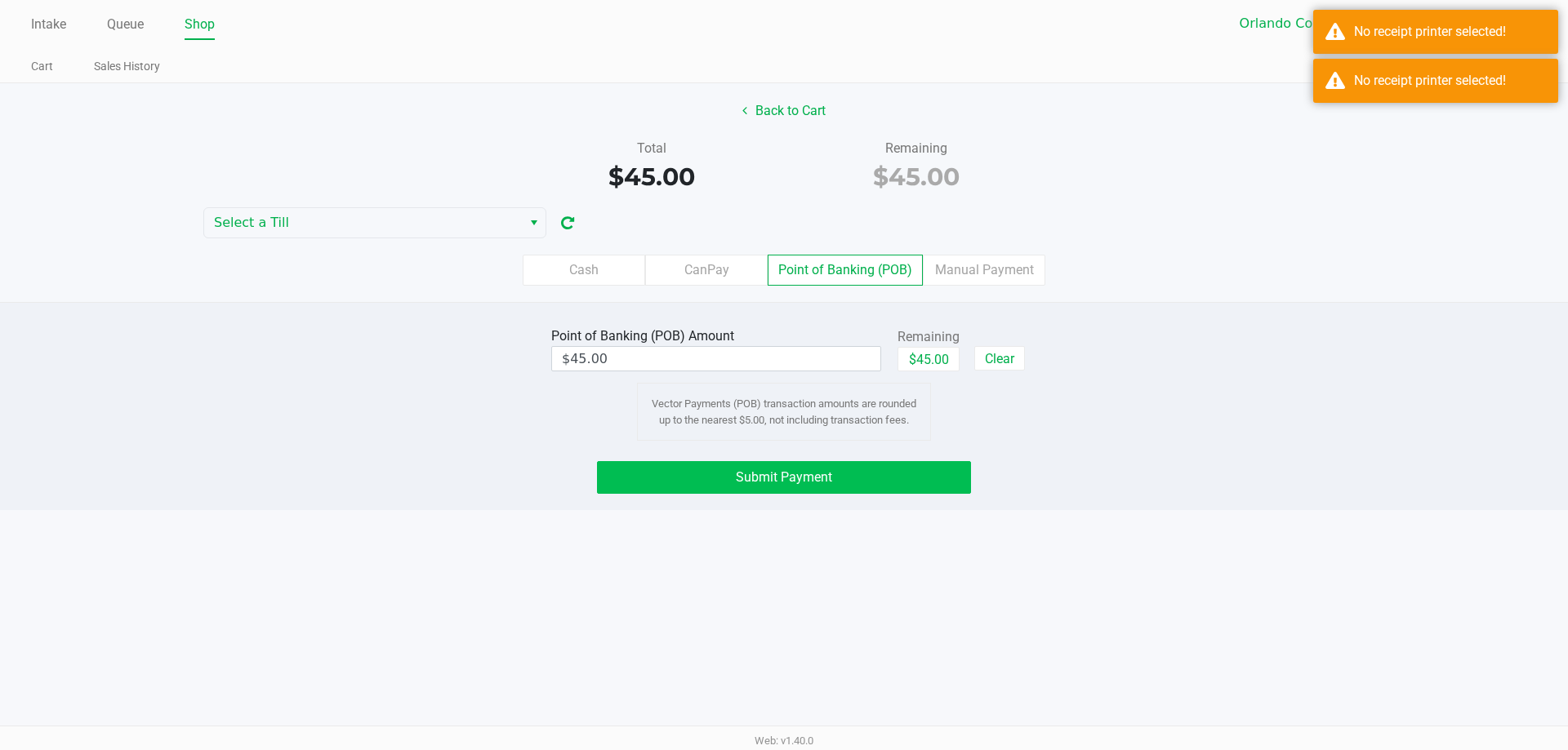
click at [825, 467] on button "Submit Payment" at bounding box center [784, 477] width 374 height 32
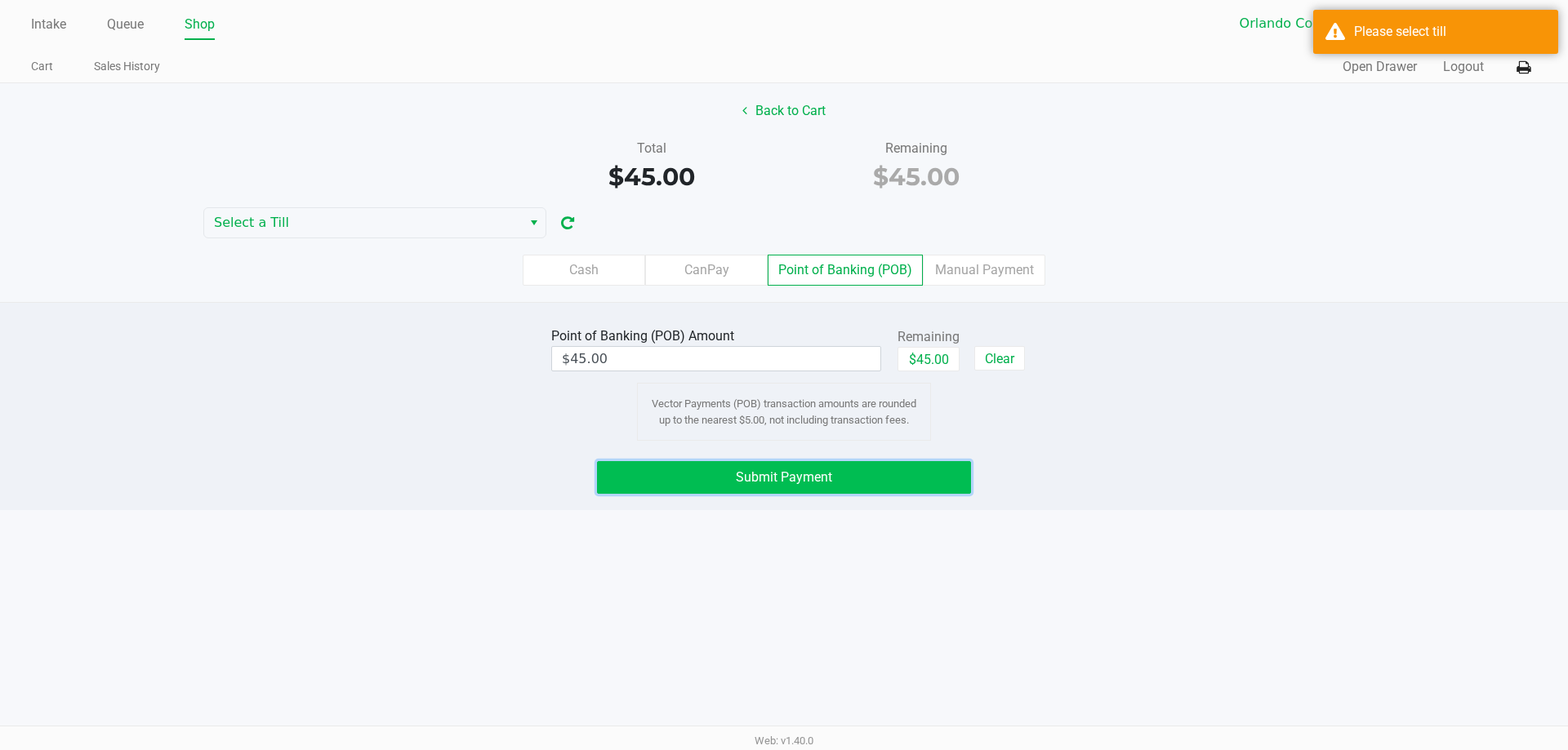
click at [395, 222] on span "Select a Till" at bounding box center [362, 222] width 298 height 19
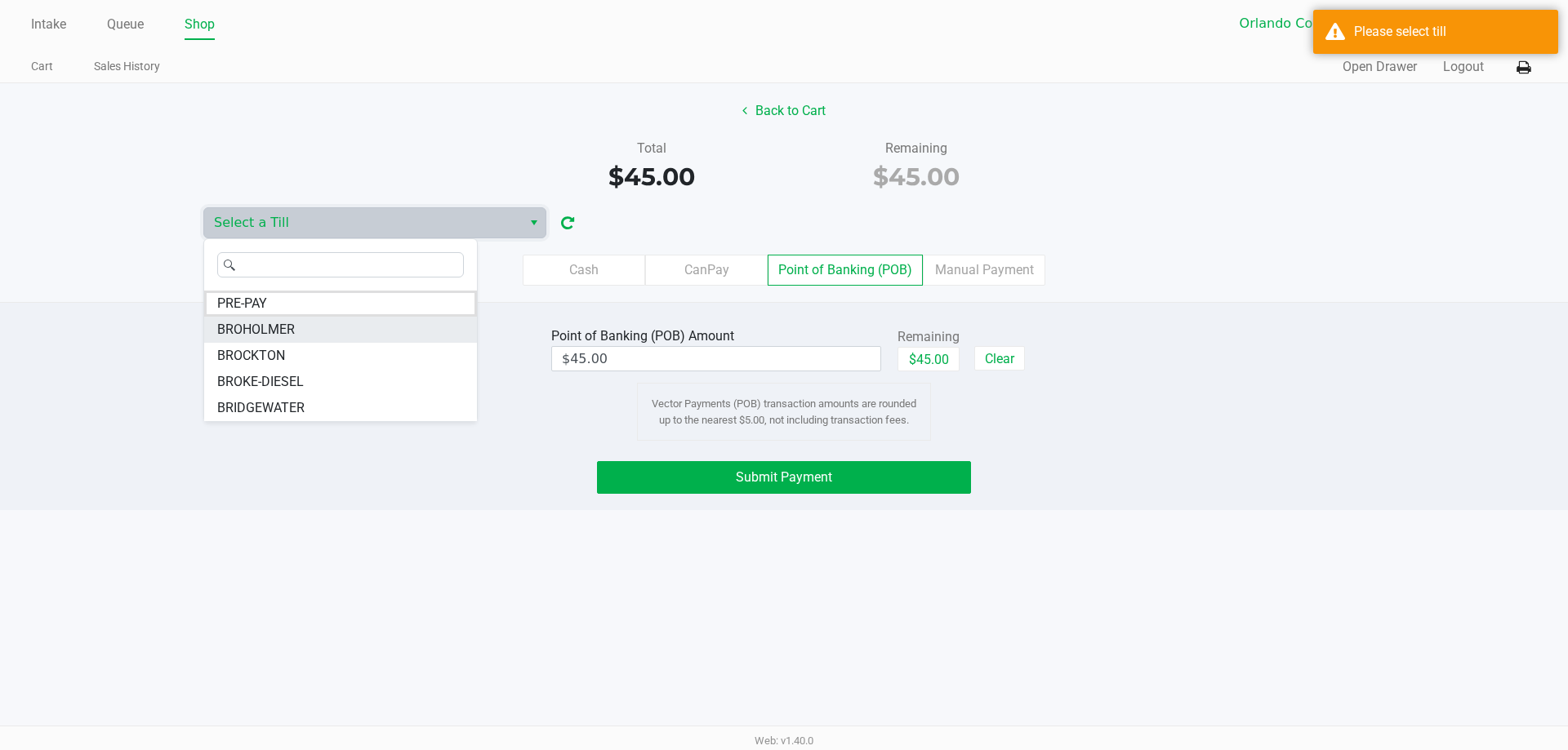
click at [298, 328] on li "BROHOLMER" at bounding box center [341, 330] width 273 height 26
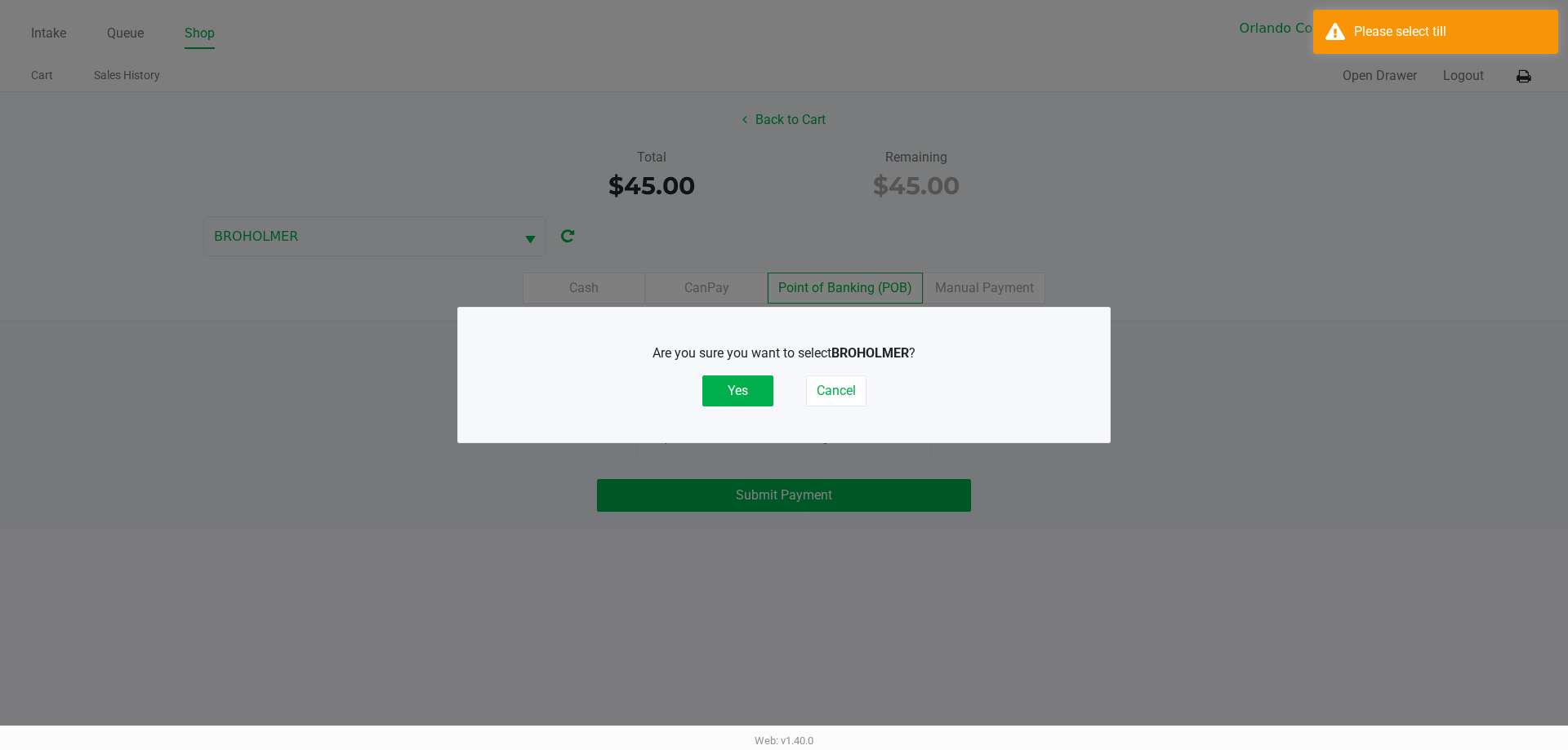
click at [728, 387] on button "Yes" at bounding box center [737, 390] width 71 height 31
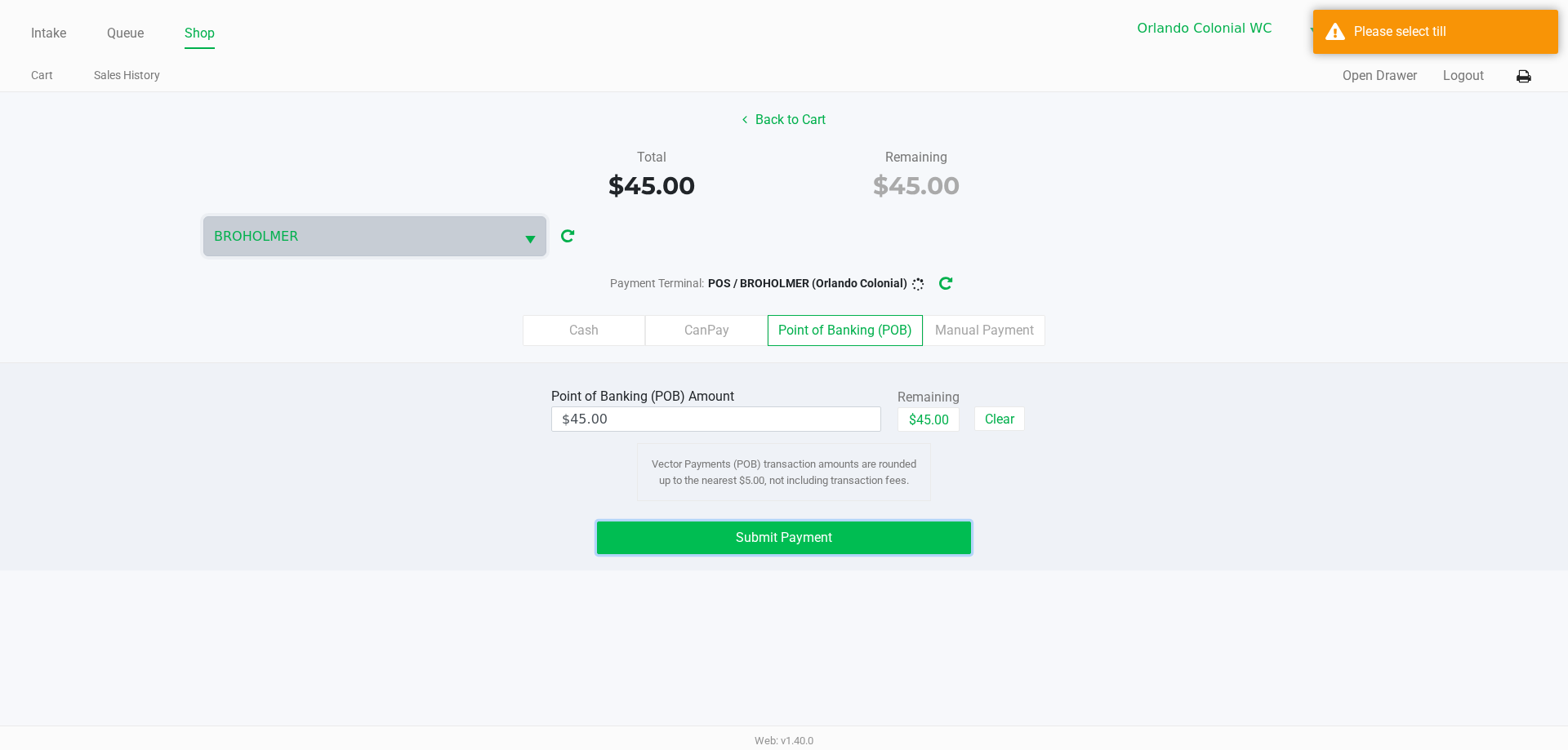
click at [826, 524] on button "Submit Payment" at bounding box center [784, 537] width 374 height 32
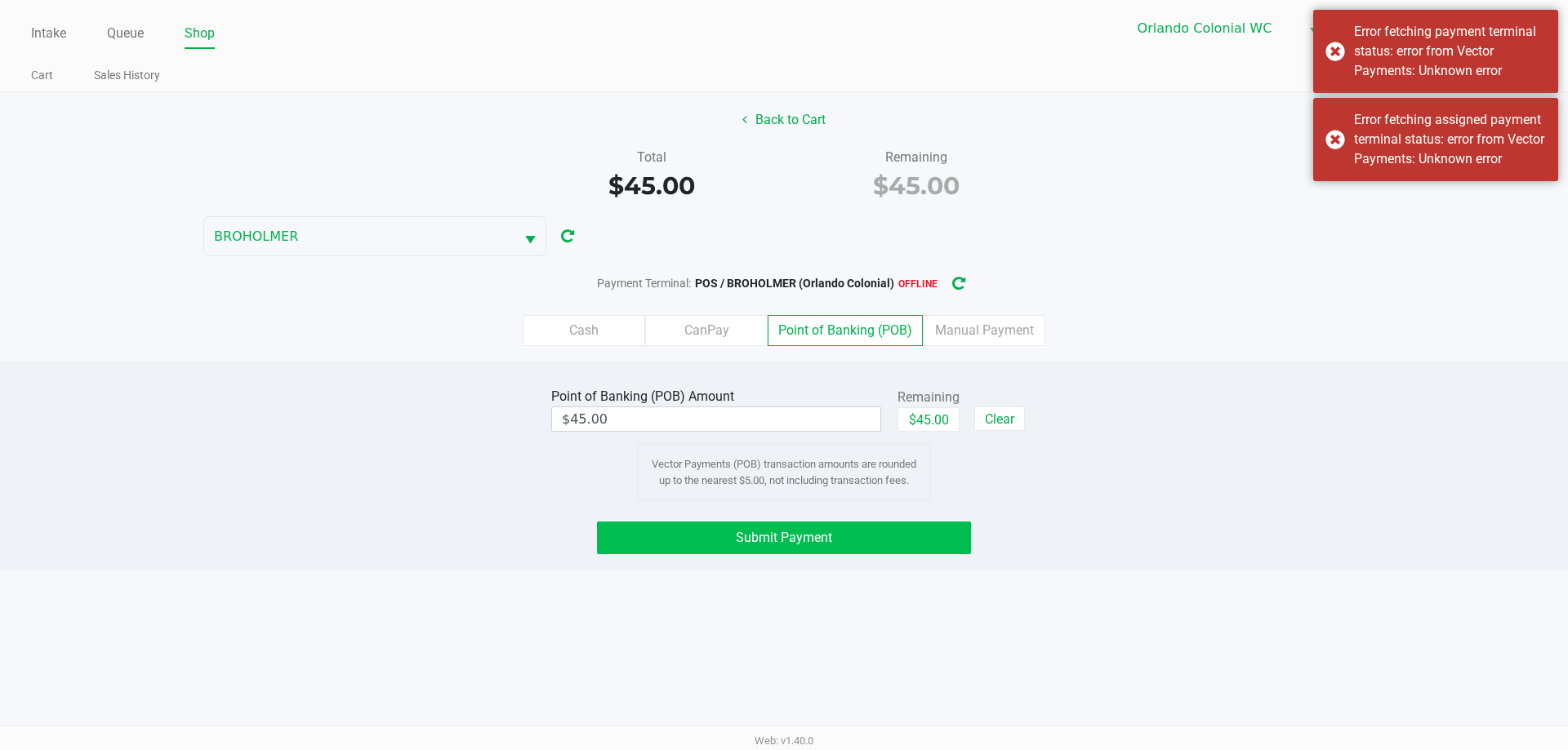
click at [957, 284] on icon "button" at bounding box center [959, 284] width 13 height 14
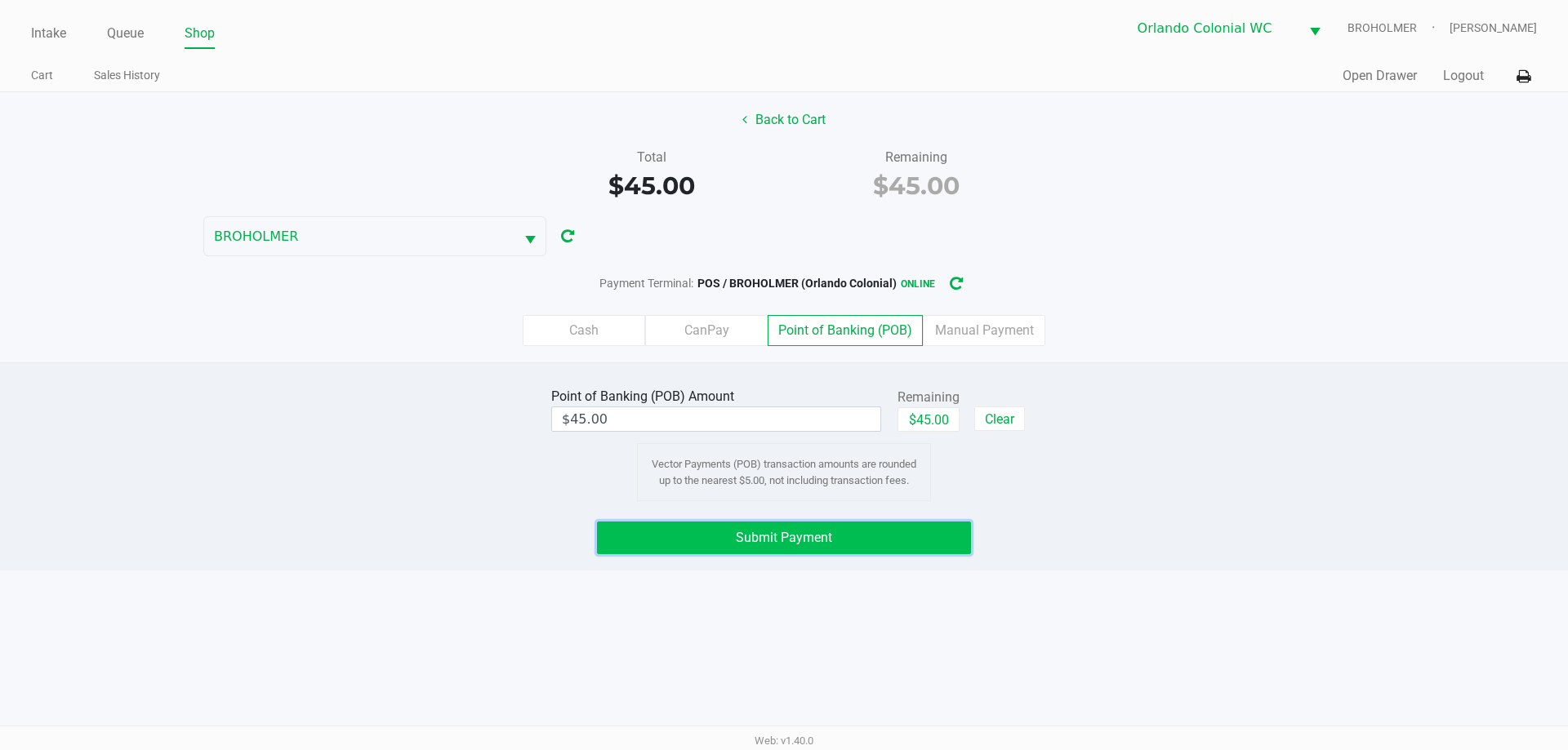
click at [845, 549] on button "Submit Payment" at bounding box center [784, 537] width 374 height 32
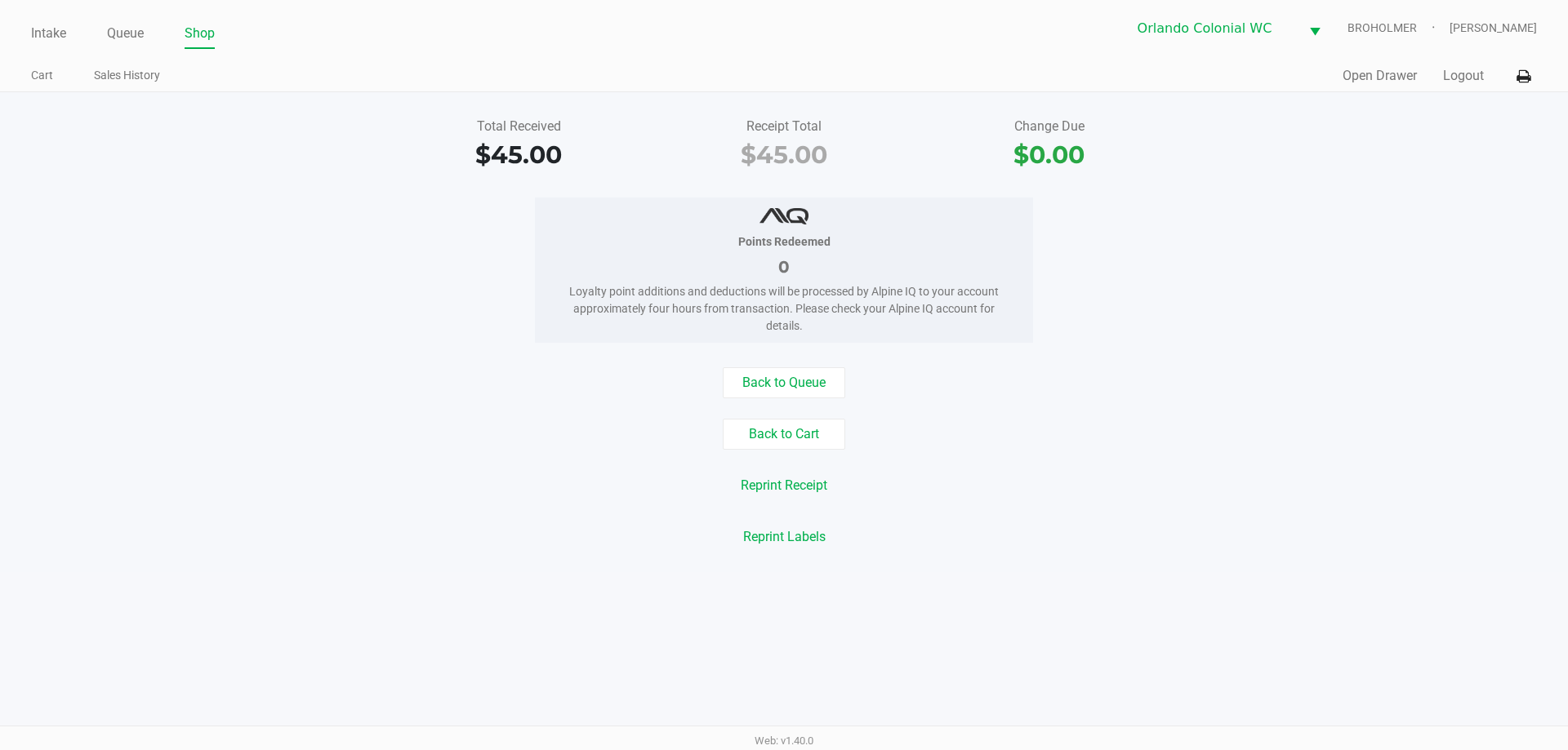
click at [56, 35] on link "Intake" at bounding box center [48, 33] width 35 height 23
